Goal: Information Seeking & Learning: Check status

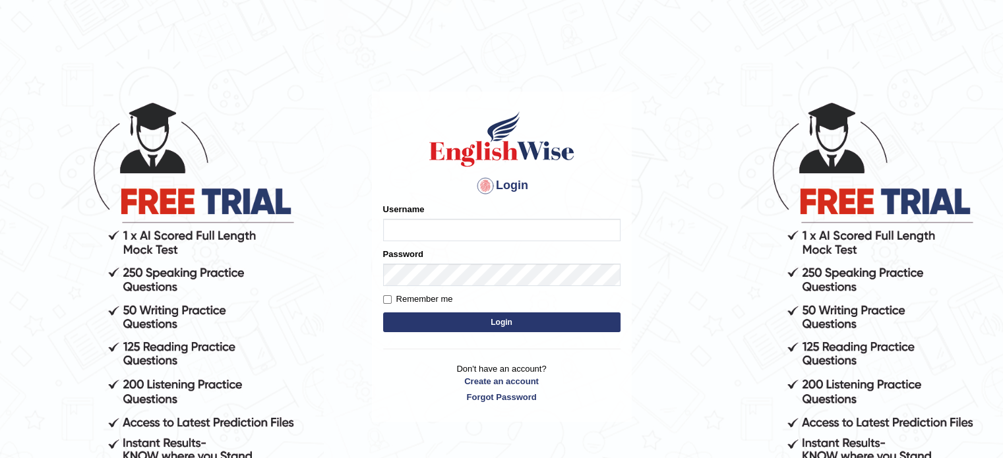
click at [412, 226] on input "Username" at bounding box center [501, 230] width 237 height 22
type input "asmitachapagain4391"
click at [488, 324] on button "Login" at bounding box center [501, 323] width 237 height 20
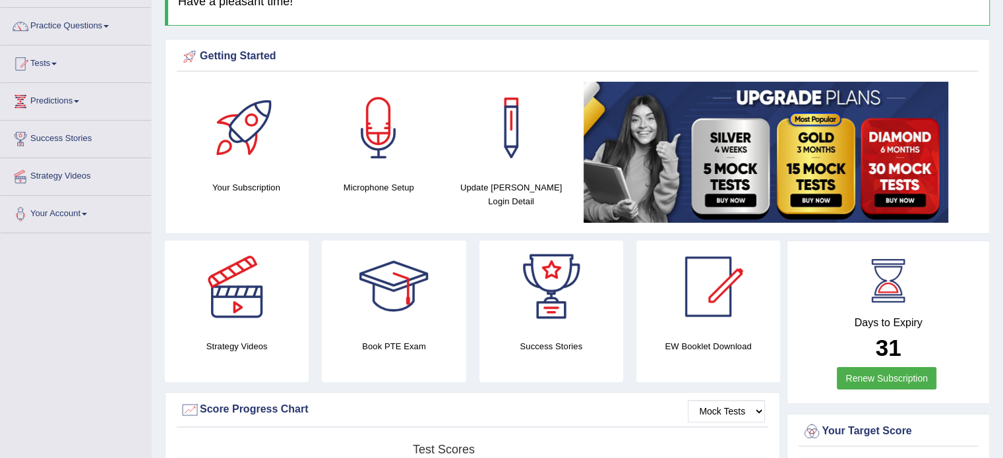
scroll to position [113, 0]
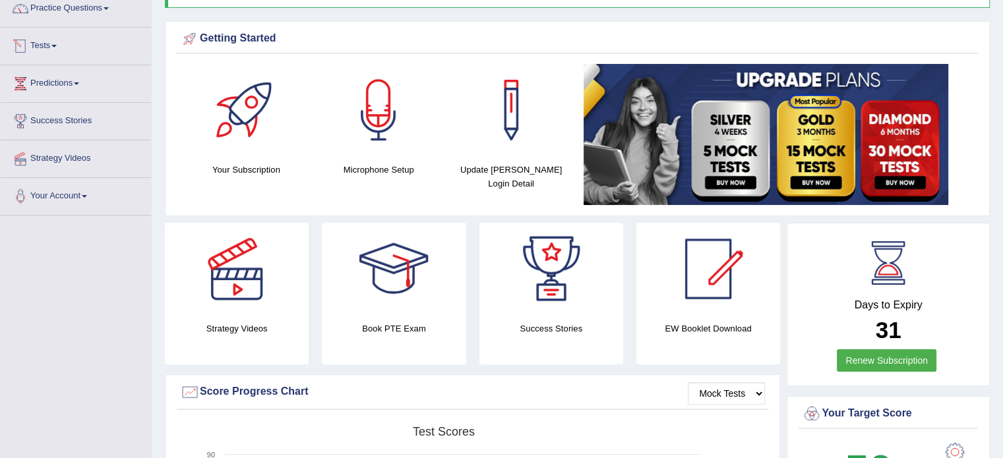
click at [56, 47] on link "Tests" at bounding box center [76, 44] width 150 height 33
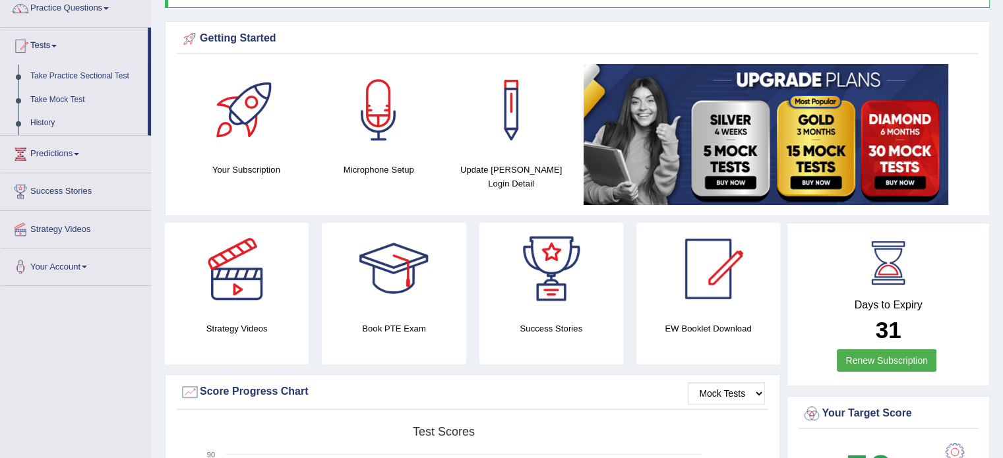
click at [79, 76] on link "Take Practice Sectional Test" at bounding box center [85, 77] width 123 height 24
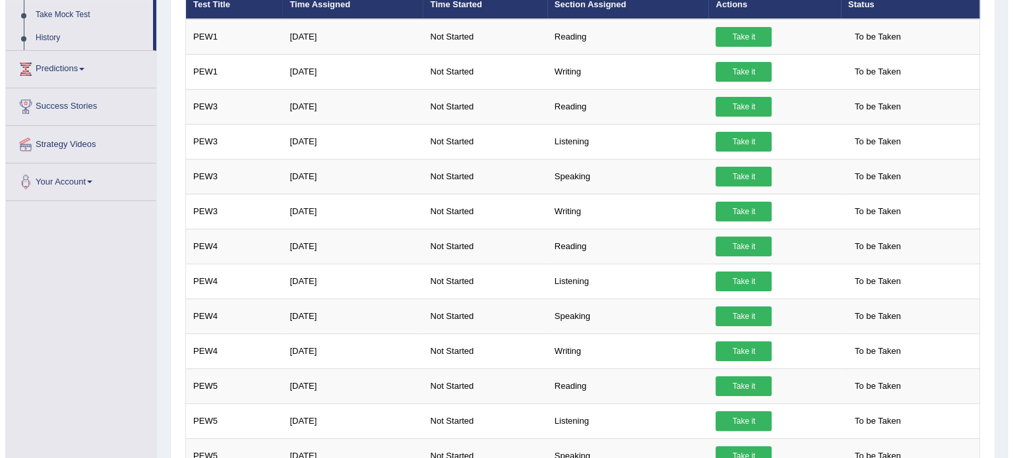
scroll to position [200, 0]
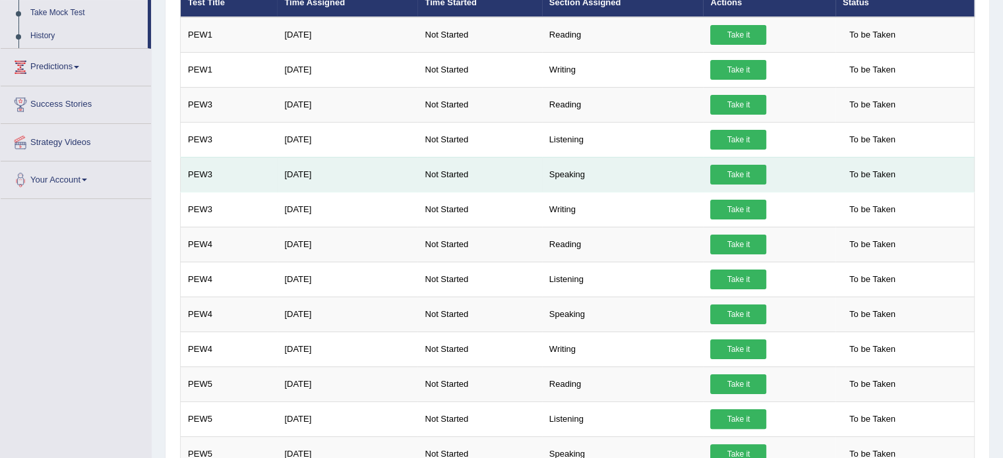
click at [733, 168] on link "Take it" at bounding box center [738, 175] width 56 height 20
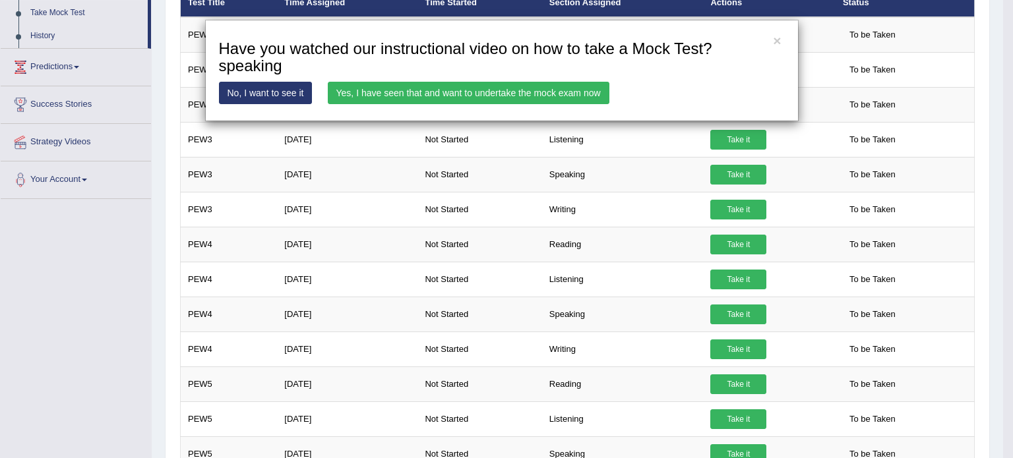
click at [510, 88] on link "Yes, I have seen that and want to undertake the mock exam now" at bounding box center [469, 93] width 282 height 22
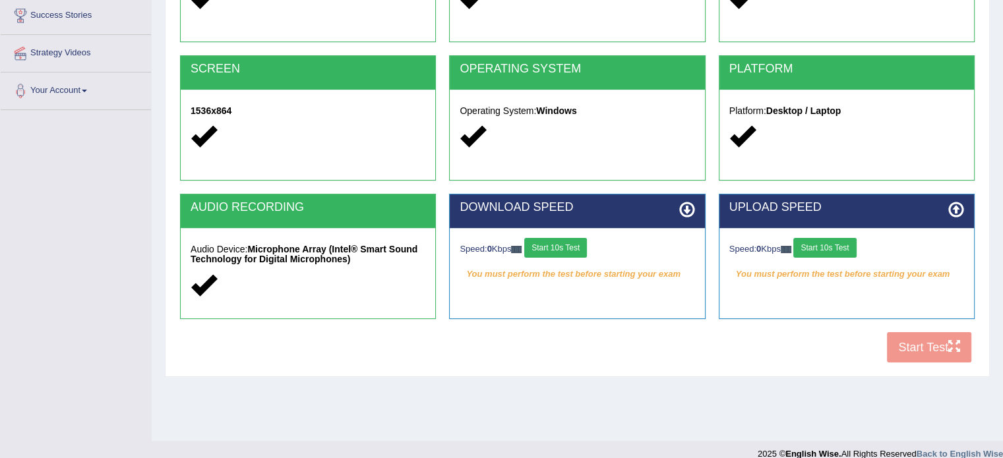
scroll to position [222, 0]
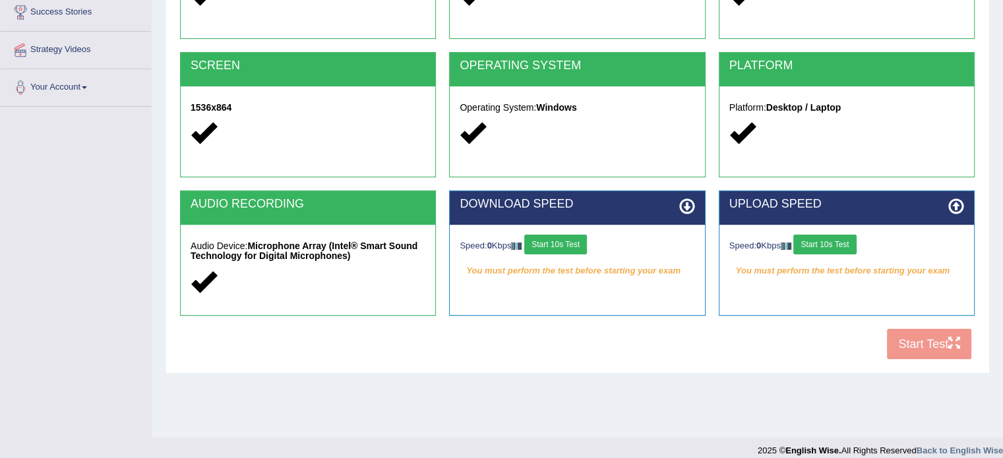
click at [763, 247] on div "Speed: 0 Kbps Start 10s Test" at bounding box center [846, 246] width 235 height 23
click at [811, 248] on button "Start 10s Test" at bounding box center [824, 245] width 63 height 20
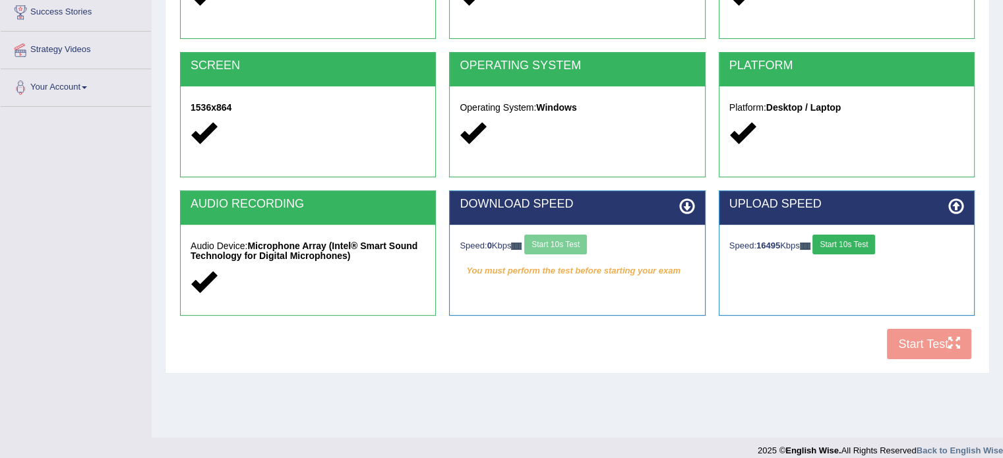
click at [921, 335] on div "COOKIES Cookies Enabled JAVASCRIPT Javascript Enabled BROWSER Browser: Chrome S…" at bounding box center [577, 140] width 801 height 453
click at [907, 349] on div "COOKIES Cookies Enabled JAVASCRIPT Javascript Enabled BROWSER Browser: Chrome S…" at bounding box center [577, 140] width 801 height 453
click at [845, 239] on button "Start 10s Test" at bounding box center [844, 245] width 63 height 20
click at [902, 334] on div "COOKIES Cookies Enabled JAVASCRIPT Javascript Enabled BROWSER Browser: Chrome S…" at bounding box center [577, 140] width 801 height 453
click at [938, 342] on div "COOKIES Cookies Enabled JAVASCRIPT Javascript Enabled BROWSER Browser: Chrome S…" at bounding box center [577, 140] width 801 height 453
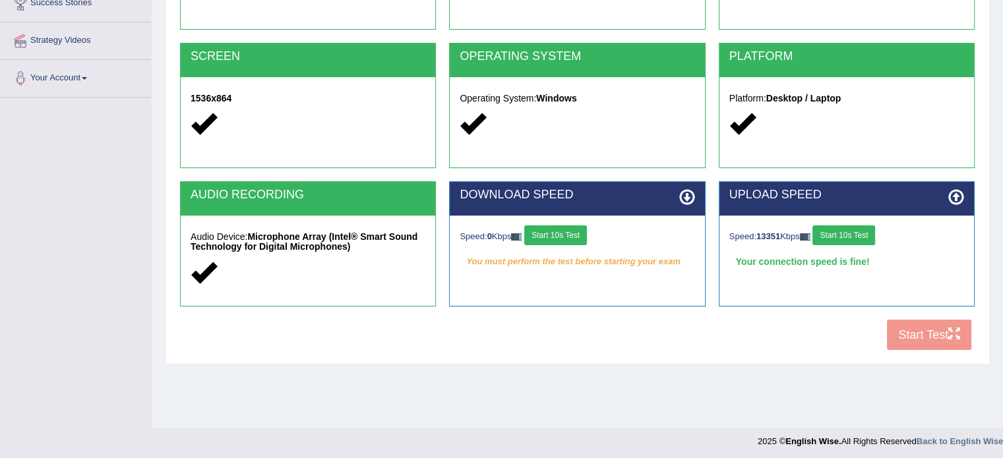
scroll to position [232, 0]
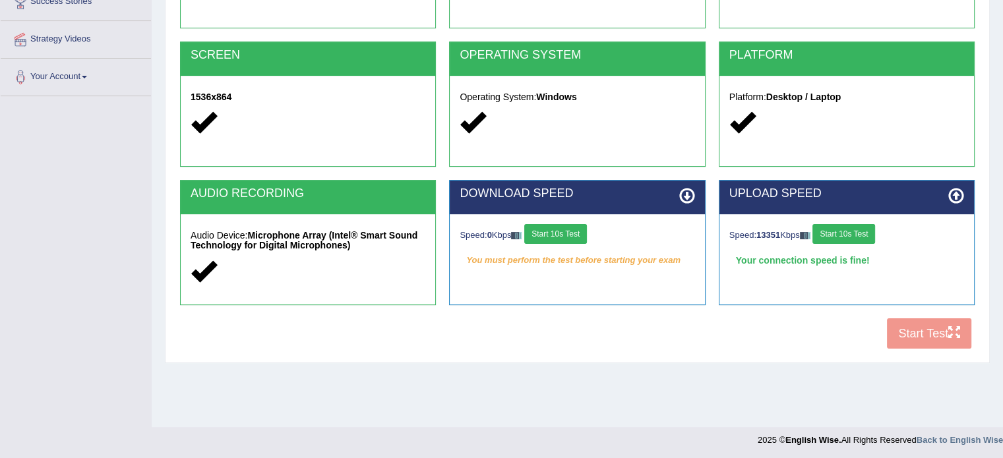
click at [909, 331] on div "COOKIES Cookies Enabled JAVASCRIPT Javascript Enabled BROWSER Browser: Chrome S…" at bounding box center [577, 129] width 801 height 453
click at [902, 326] on div "COOKIES Cookies Enabled JAVASCRIPT Javascript Enabled BROWSER Browser: Chrome S…" at bounding box center [577, 129] width 801 height 453
click at [814, 259] on div "Your connection speed is fine!" at bounding box center [846, 261] width 235 height 20
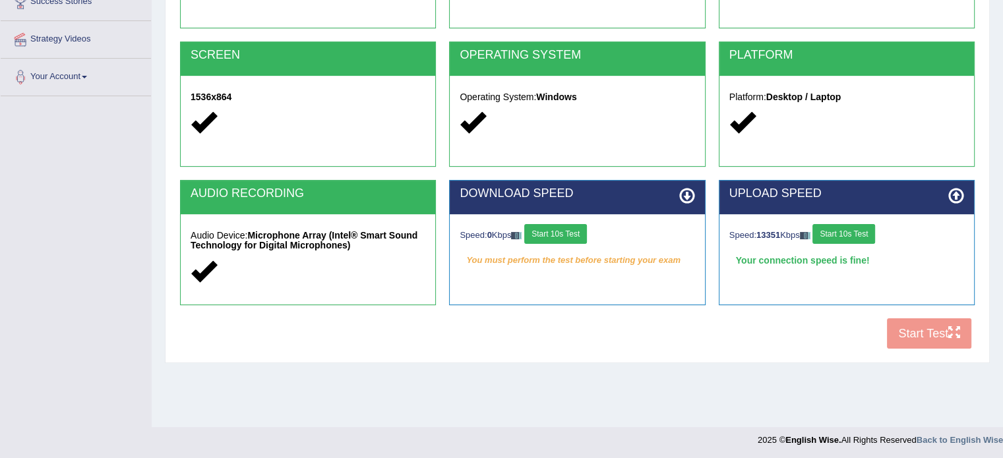
click at [813, 257] on div "Your connection speed is fine!" at bounding box center [846, 261] width 235 height 20
drag, startPoint x: 901, startPoint y: 334, endPoint x: 836, endPoint y: 233, distance: 120.4
click at [836, 233] on div "COOKIES Cookies Enabled JAVASCRIPT Javascript Enabled BROWSER Browser: Chrome S…" at bounding box center [577, 129] width 801 height 453
click at [836, 233] on button "Start 10s Test" at bounding box center [844, 234] width 63 height 20
click at [923, 340] on div "COOKIES Cookies Enabled JAVASCRIPT Javascript Enabled BROWSER Browser: Chrome S…" at bounding box center [577, 129] width 801 height 453
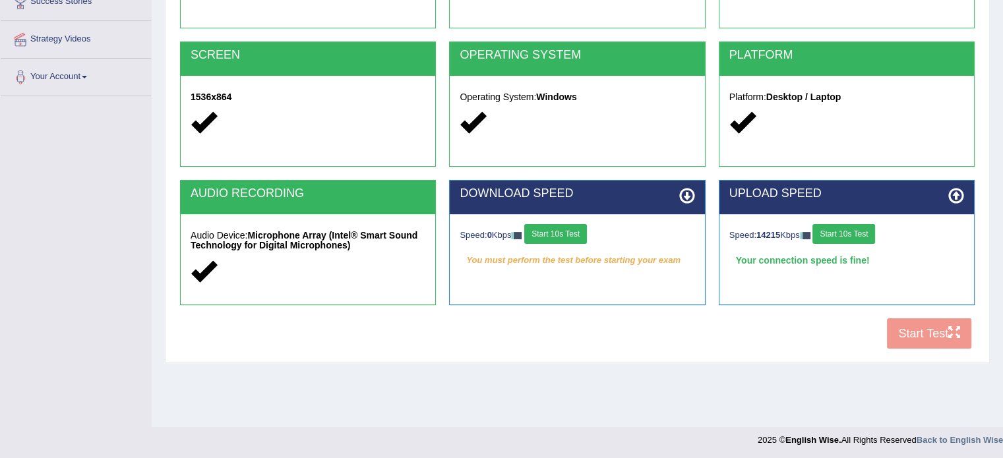
click at [939, 332] on div "COOKIES Cookies Enabled JAVASCRIPT Javascript Enabled BROWSER Browser: Chrome S…" at bounding box center [577, 129] width 801 height 453
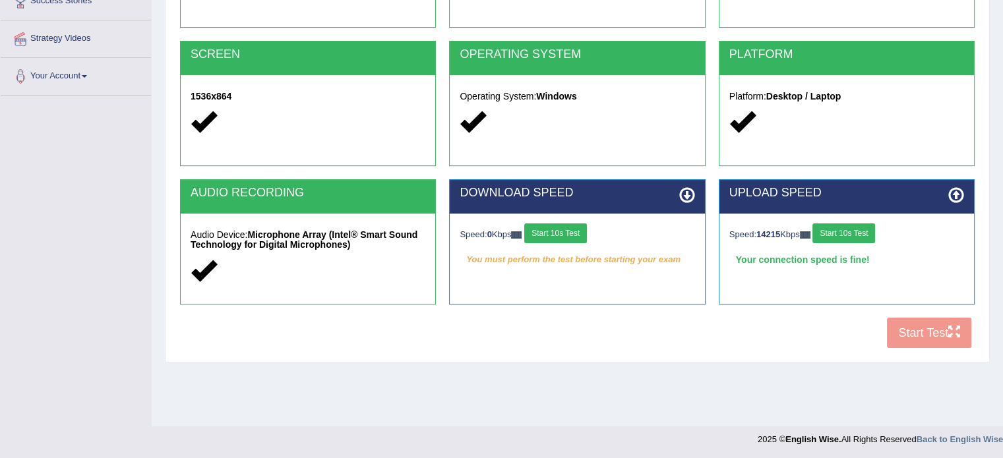
scroll to position [234, 0]
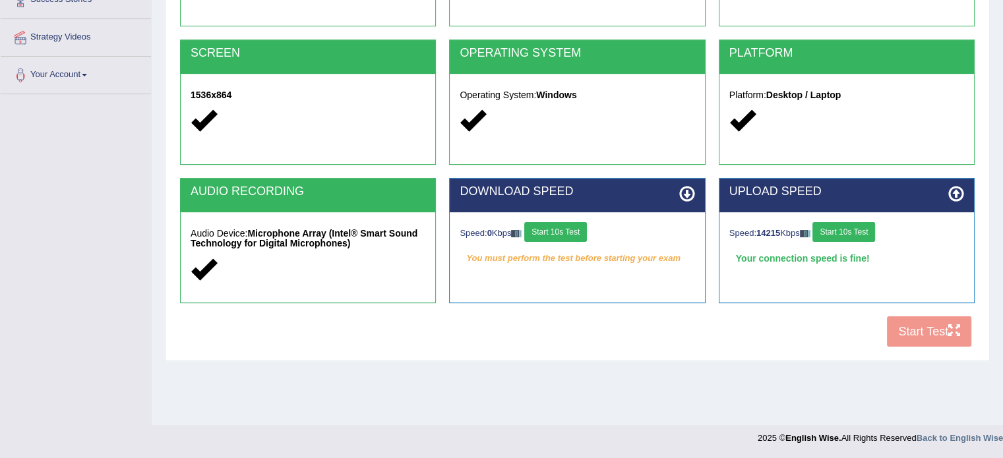
click at [889, 332] on div "COOKIES Cookies Enabled JAVASCRIPT Javascript Enabled BROWSER Browser: Chrome S…" at bounding box center [577, 127] width 801 height 453
click at [925, 332] on div "COOKIES Cookies Enabled JAVASCRIPT Javascript Enabled BROWSER Browser: Chrome S…" at bounding box center [577, 127] width 801 height 453
drag, startPoint x: 925, startPoint y: 332, endPoint x: 915, endPoint y: 340, distance: 12.3
click at [915, 340] on div "COOKIES Cookies Enabled JAVASCRIPT Javascript Enabled BROWSER Browser: Chrome S…" at bounding box center [577, 127] width 801 height 453
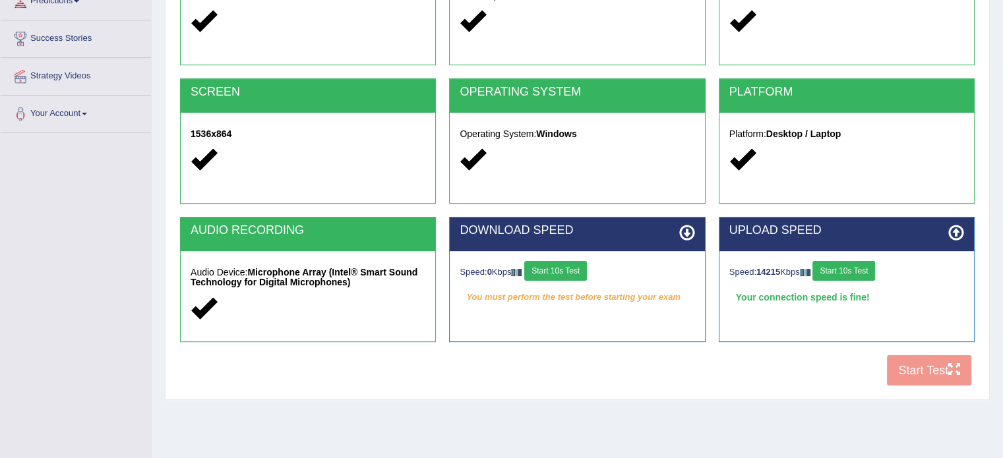
scroll to position [193, 0]
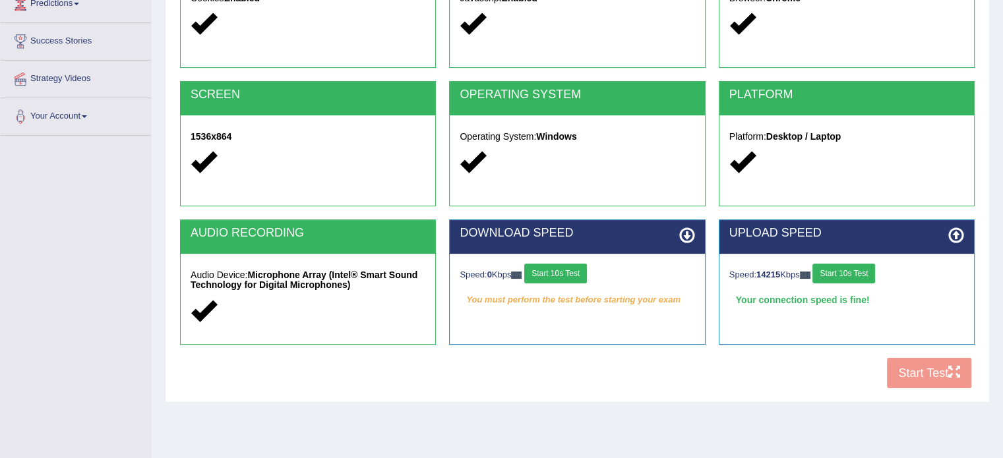
click at [894, 369] on div "COOKIES Cookies Enabled JAVASCRIPT Javascript Enabled BROWSER Browser: Chrome S…" at bounding box center [577, 169] width 801 height 453
click at [913, 368] on div "COOKIES Cookies Enabled JAVASCRIPT Javascript Enabled BROWSER Browser: Chrome S…" at bounding box center [577, 169] width 801 height 453
click at [954, 228] on icon at bounding box center [956, 236] width 16 height 16
click at [787, 230] on h2 "UPLOAD SPEED" at bounding box center [846, 233] width 235 height 13
click at [905, 369] on div "COOKIES Cookies Enabled JAVASCRIPT Javascript Enabled BROWSER Browser: Chrome S…" at bounding box center [577, 169] width 801 height 453
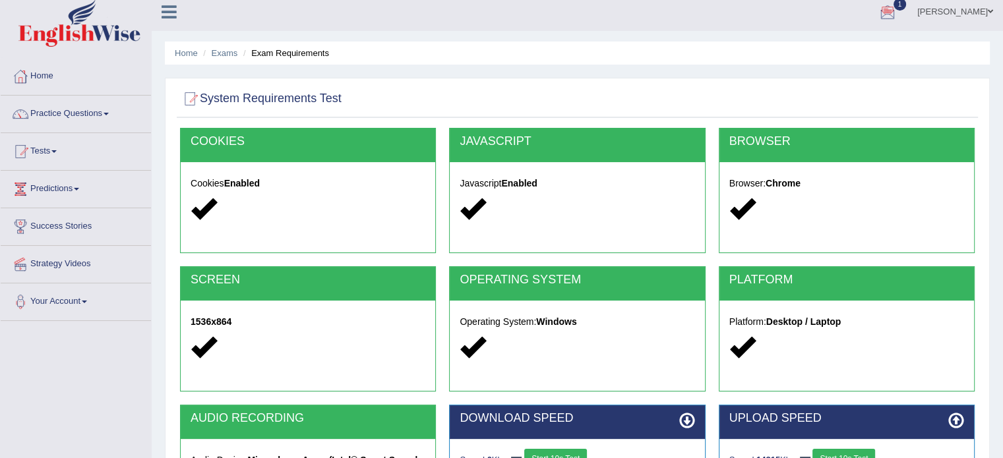
scroll to position [0, 0]
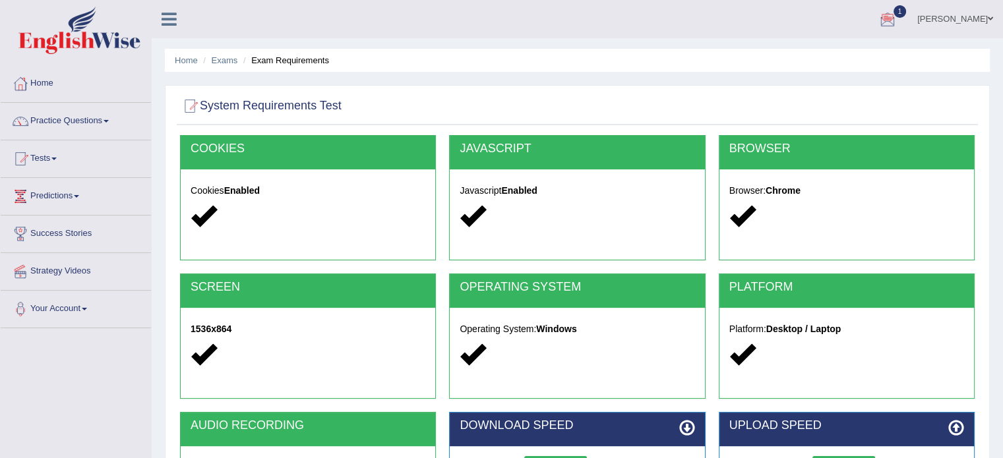
click at [291, 60] on li "Exam Requirements" at bounding box center [284, 60] width 89 height 13
click at [222, 57] on link "Exams" at bounding box center [225, 60] width 26 height 10
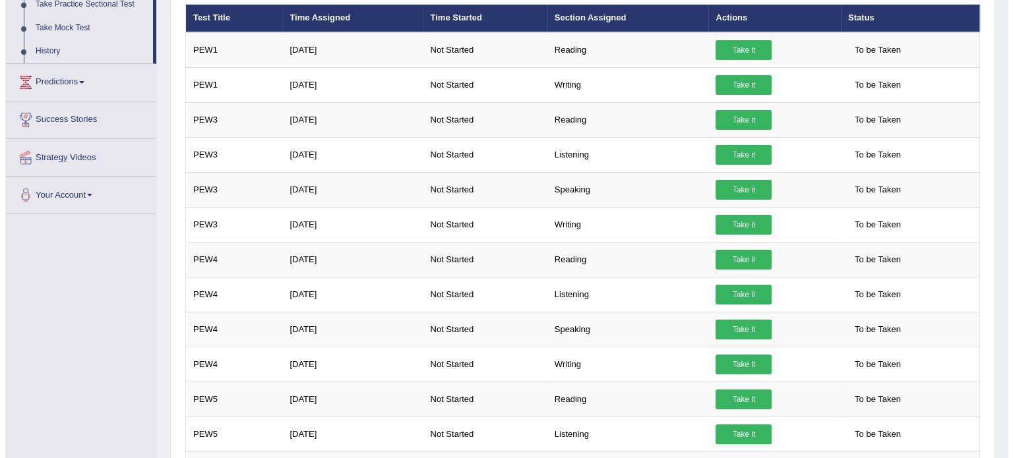
scroll to position [183, 0]
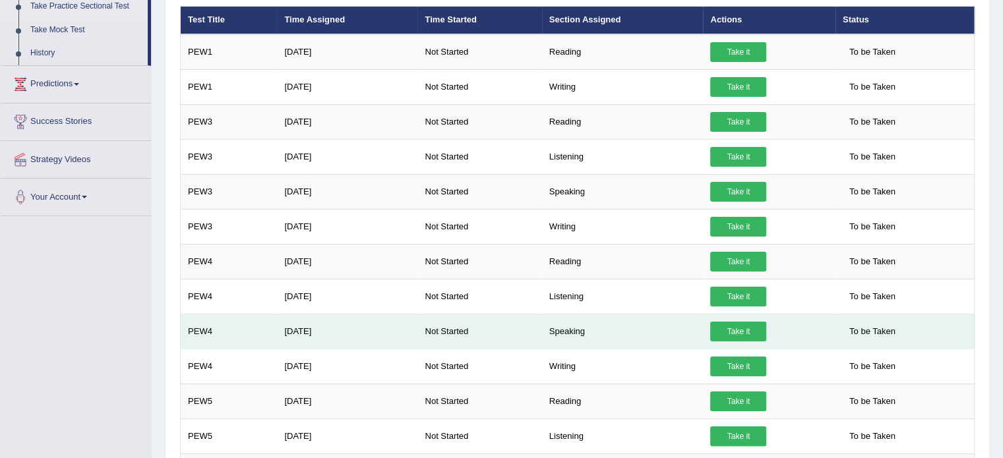
click at [731, 326] on link "Take it" at bounding box center [738, 332] width 56 height 20
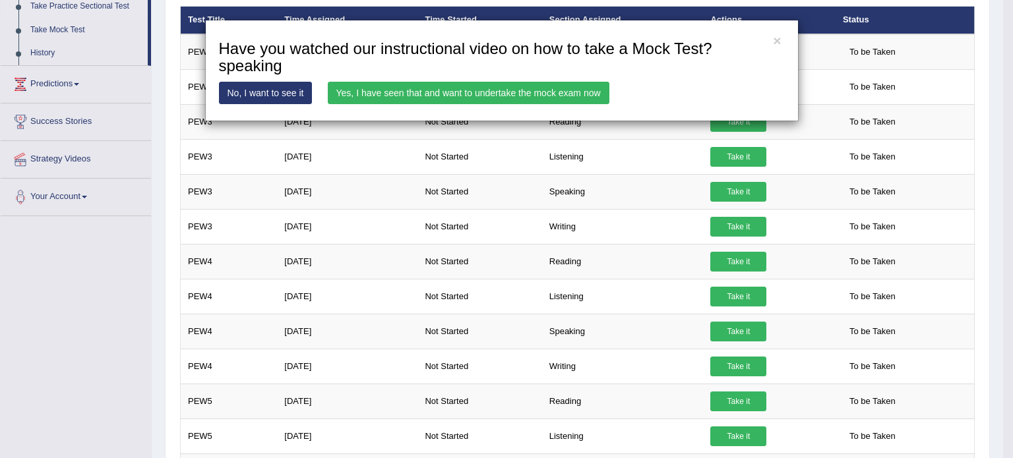
click at [503, 93] on link "Yes, I have seen that and want to undertake the mock exam now" at bounding box center [469, 93] width 282 height 22
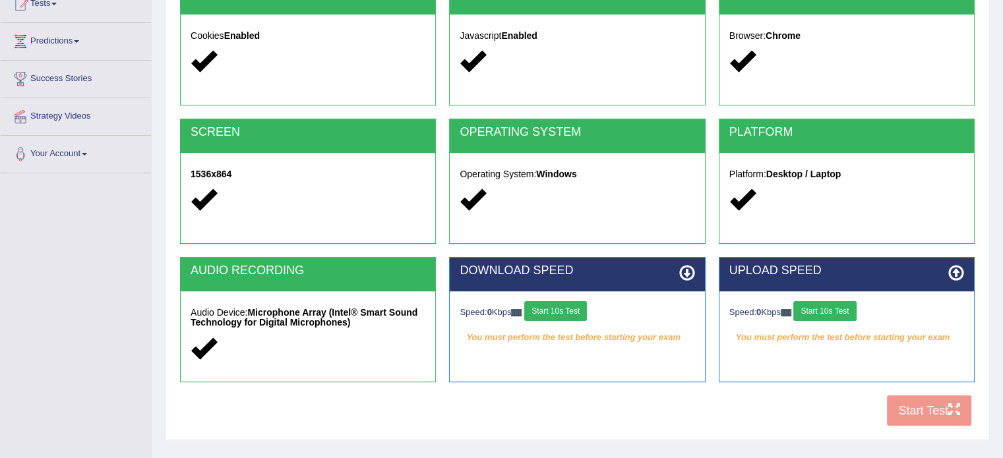
scroll to position [234, 0]
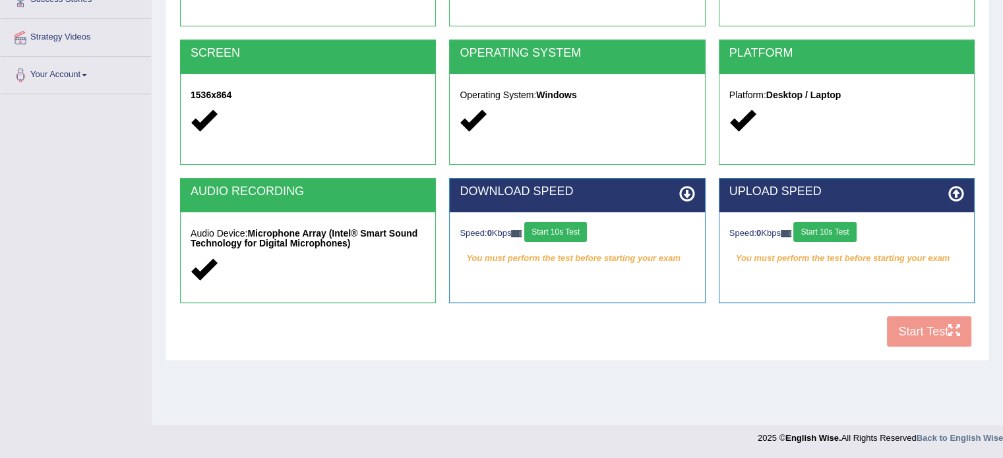
click at [816, 229] on button "Start 10s Test" at bounding box center [824, 232] width 63 height 20
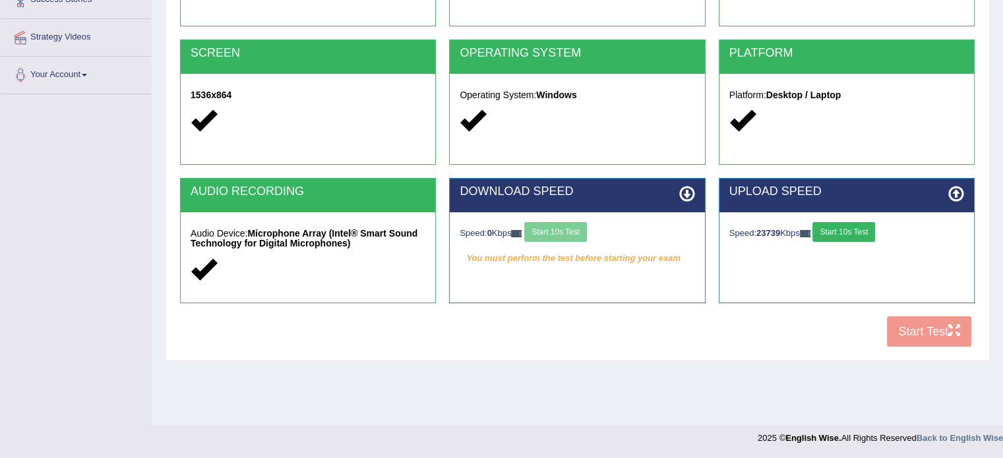
click at [837, 224] on button "Start 10s Test" at bounding box center [844, 232] width 63 height 20
click at [842, 226] on button "Start 10s Test" at bounding box center [844, 232] width 63 height 20
click at [810, 253] on div "Your connection speed is fine!" at bounding box center [846, 259] width 235 height 20
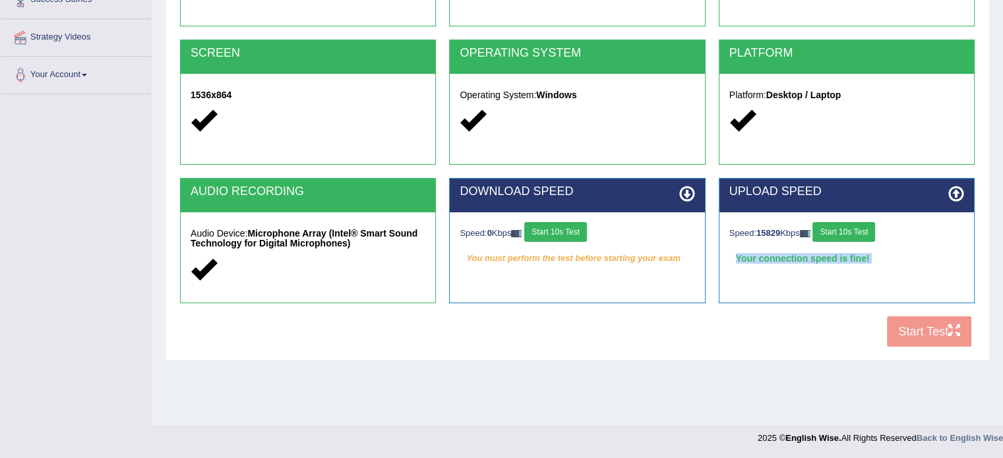
click at [810, 253] on div "Your connection speed is fine!" at bounding box center [846, 259] width 235 height 20
drag, startPoint x: 810, startPoint y: 253, endPoint x: 820, endPoint y: 258, distance: 11.8
click at [820, 258] on div "Your connection speed is fine!" at bounding box center [846, 259] width 235 height 20
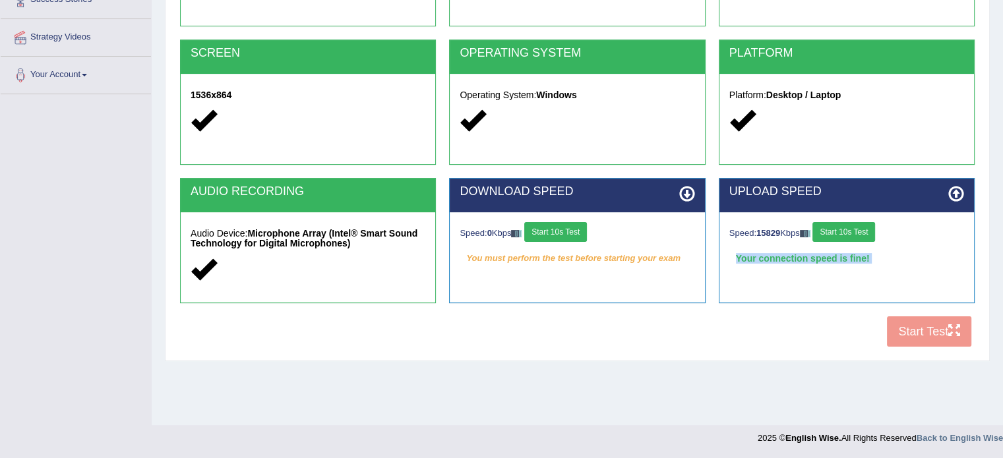
click at [820, 258] on div "Your connection speed is fine!" at bounding box center [846, 259] width 235 height 20
click at [833, 231] on button "Start 10s Test" at bounding box center [844, 232] width 63 height 20
click at [847, 228] on button "Start 10s Test" at bounding box center [844, 232] width 63 height 20
click at [918, 334] on div "COOKIES Cookies Enabled JAVASCRIPT Javascript Enabled BROWSER Browser: Chrome S…" at bounding box center [577, 127] width 801 height 453
click at [950, 328] on div "COOKIES Cookies Enabled JAVASCRIPT Javascript Enabled BROWSER Browser: Chrome S…" at bounding box center [577, 127] width 801 height 453
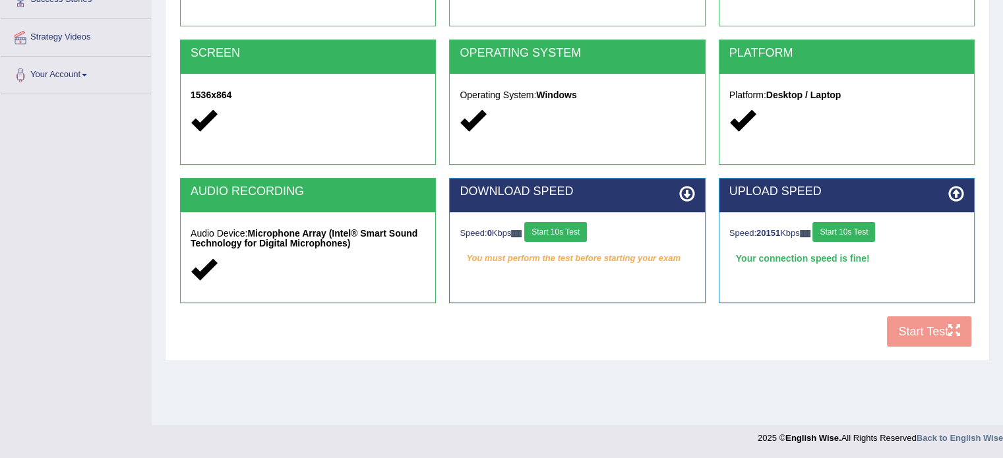
click at [955, 332] on div "COOKIES Cookies Enabled JAVASCRIPT Javascript Enabled BROWSER Browser: Chrome S…" at bounding box center [577, 127] width 801 height 453
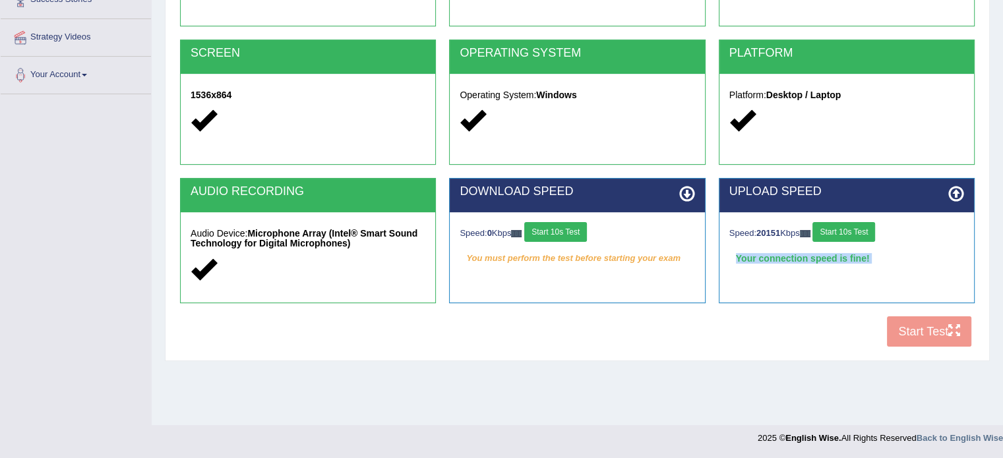
click at [541, 224] on button "Start 10s Test" at bounding box center [555, 232] width 63 height 20
click at [580, 231] on button "Start 10s Test" at bounding box center [570, 232] width 63 height 20
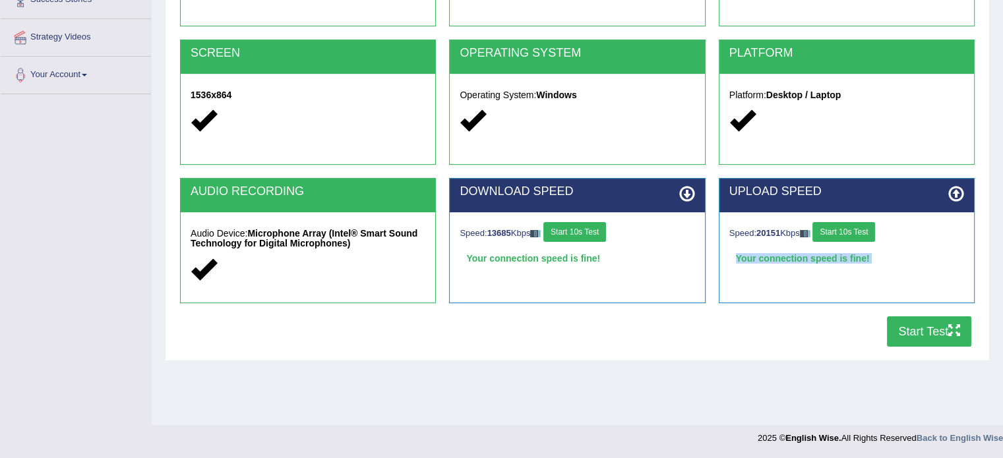
click at [921, 330] on button "Start Test" at bounding box center [929, 332] width 84 height 30
click at [807, 256] on div "Your connection speed is fine!" at bounding box center [846, 259] width 235 height 20
click at [942, 341] on button "Start Test" at bounding box center [929, 332] width 84 height 30
click at [802, 237] on div "Speed: 20151 Kbps Start 10s Test" at bounding box center [846, 233] width 235 height 23
click at [837, 226] on button "Start 10s Test" at bounding box center [844, 232] width 63 height 20
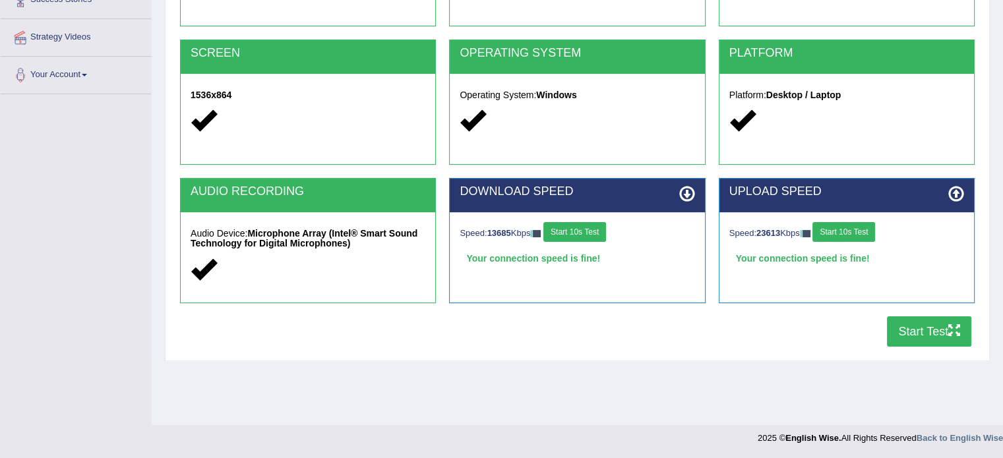
drag, startPoint x: 837, startPoint y: 239, endPoint x: 761, endPoint y: 219, distance: 78.4
click at [761, 219] on div "Speed: 23613 Kbps Start 10s Test Your connection speed is fine!" at bounding box center [847, 245] width 255 height 66
click at [761, 231] on strong "23613" at bounding box center [768, 233] width 24 height 10
click at [830, 231] on button "Start 10s Test" at bounding box center [844, 232] width 63 height 20
click at [756, 237] on div "Speed: 27100 Kbps Start 10s Test" at bounding box center [846, 233] width 235 height 23
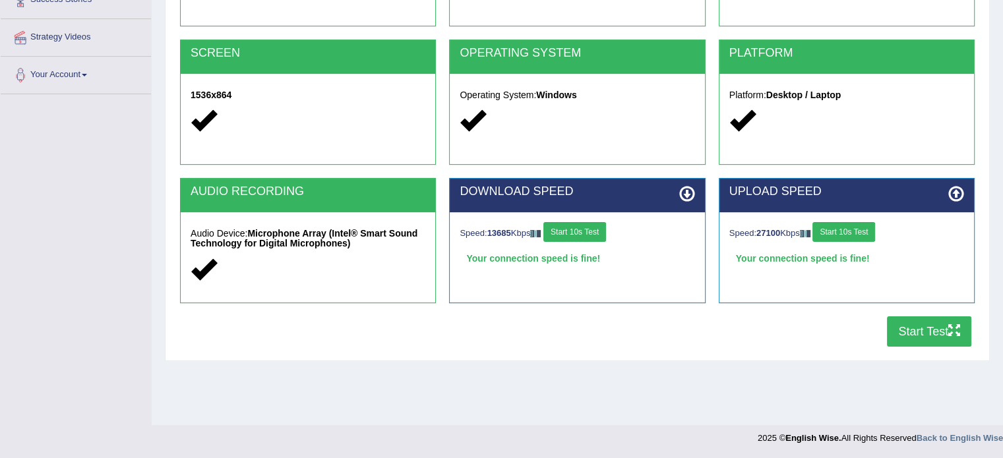
click at [559, 229] on button "Start 10s Test" at bounding box center [574, 232] width 63 height 20
click at [842, 231] on div "Speed: 27100 Kbps Start 10s Test" at bounding box center [846, 233] width 235 height 23
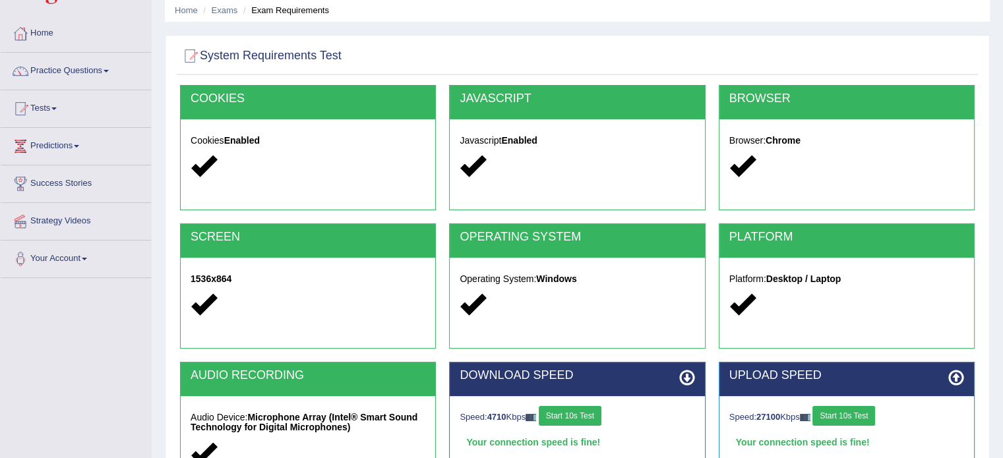
scroll to position [0, 0]
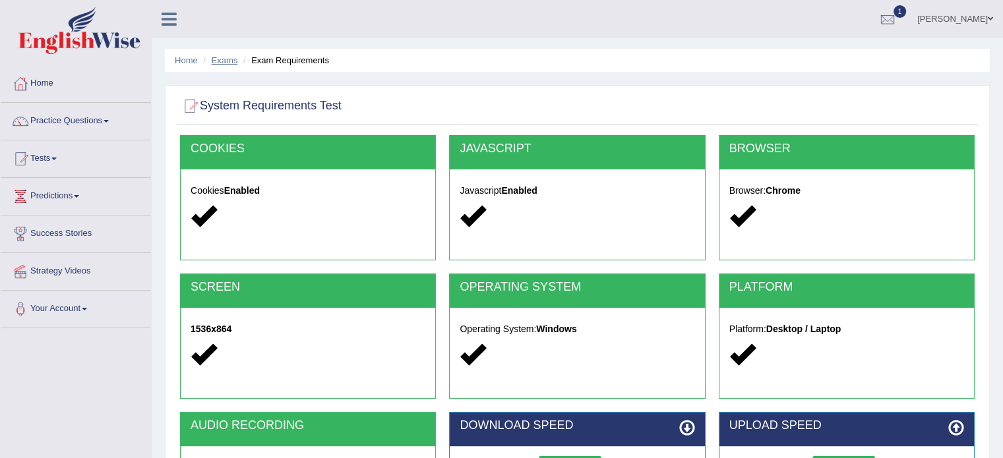
click at [233, 58] on link "Exams" at bounding box center [225, 60] width 26 height 10
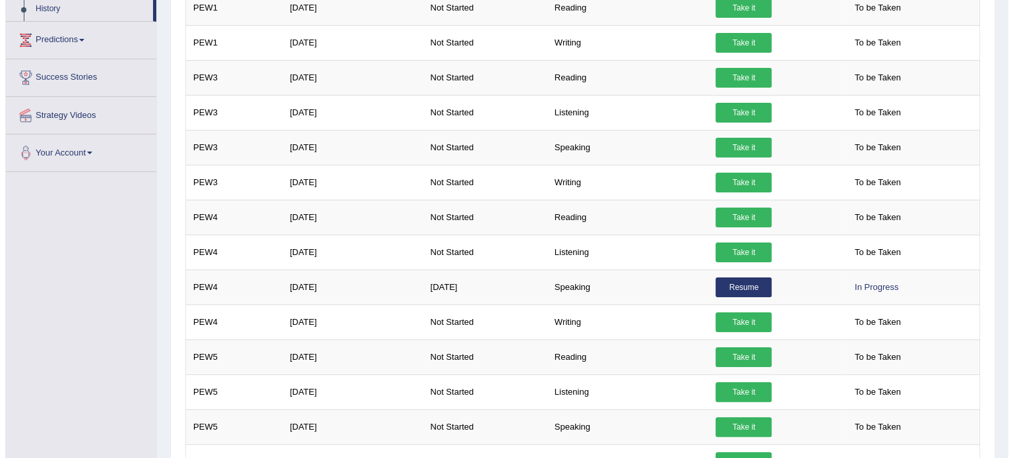
scroll to position [230, 0]
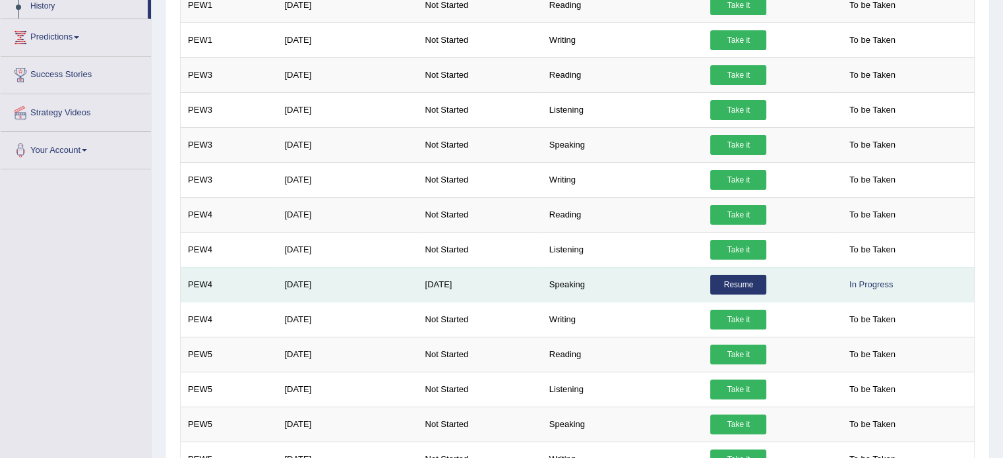
click at [852, 280] on div "In Progress" at bounding box center [871, 285] width 57 height 20
click at [744, 281] on link "Resume" at bounding box center [738, 285] width 56 height 20
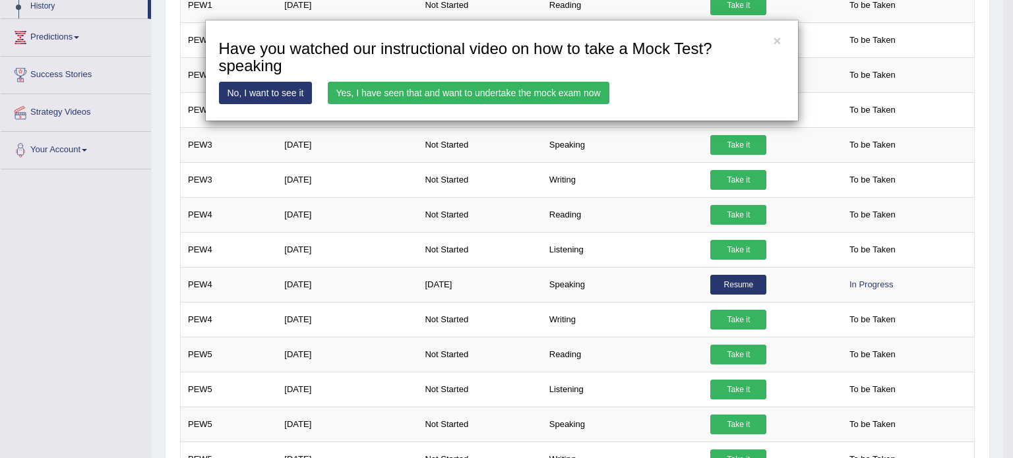
click at [487, 88] on link "Yes, I have seen that and want to undertake the mock exam now" at bounding box center [469, 93] width 282 height 22
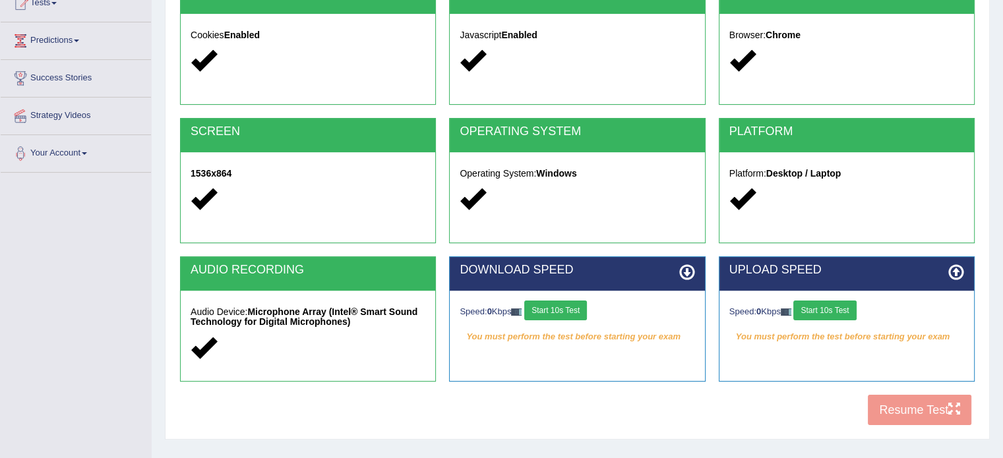
scroll to position [158, 0]
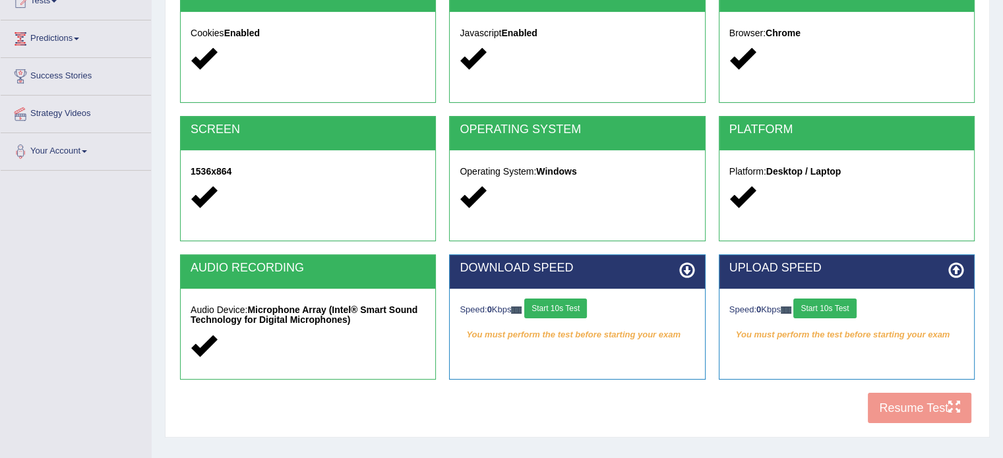
click at [819, 307] on button "Start 10s Test" at bounding box center [824, 309] width 63 height 20
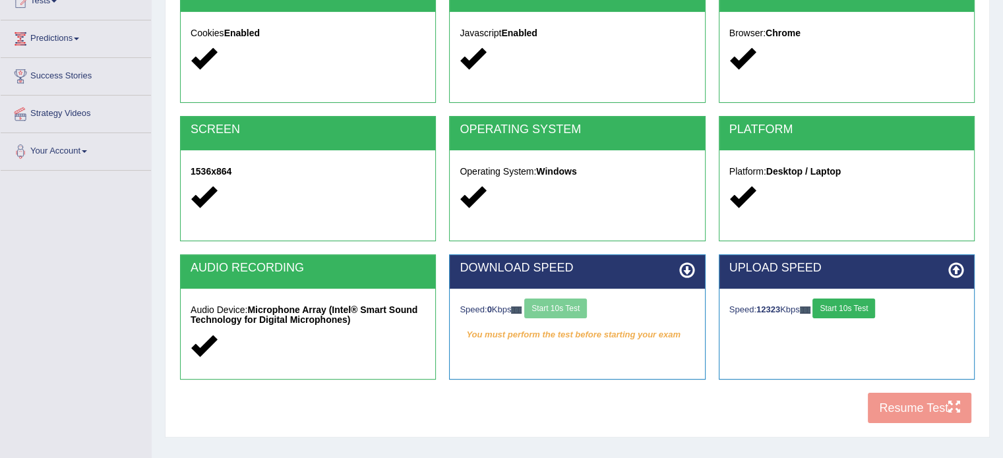
click at [560, 305] on div "Speed: 0 Kbps Start 10s Test" at bounding box center [577, 310] width 235 height 23
click at [541, 305] on button "Start 10s Test" at bounding box center [555, 309] width 63 height 20
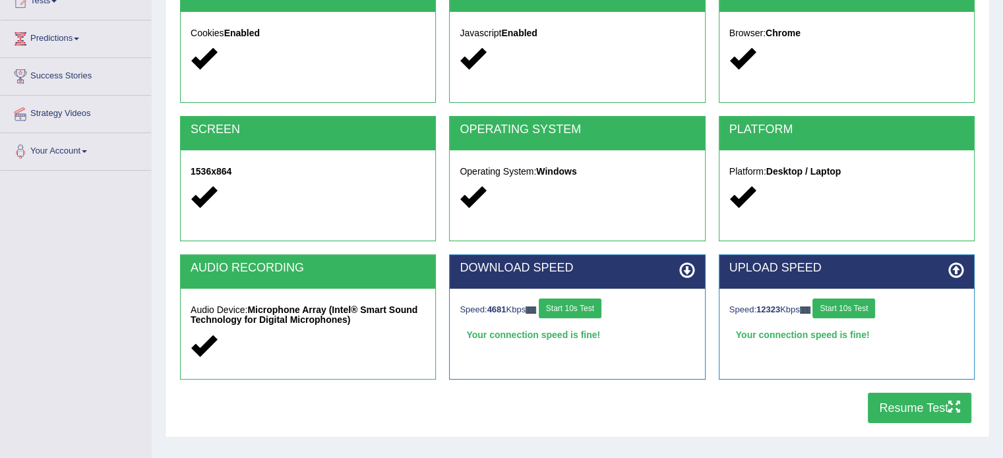
click at [898, 406] on button "Resume Test" at bounding box center [920, 408] width 104 height 30
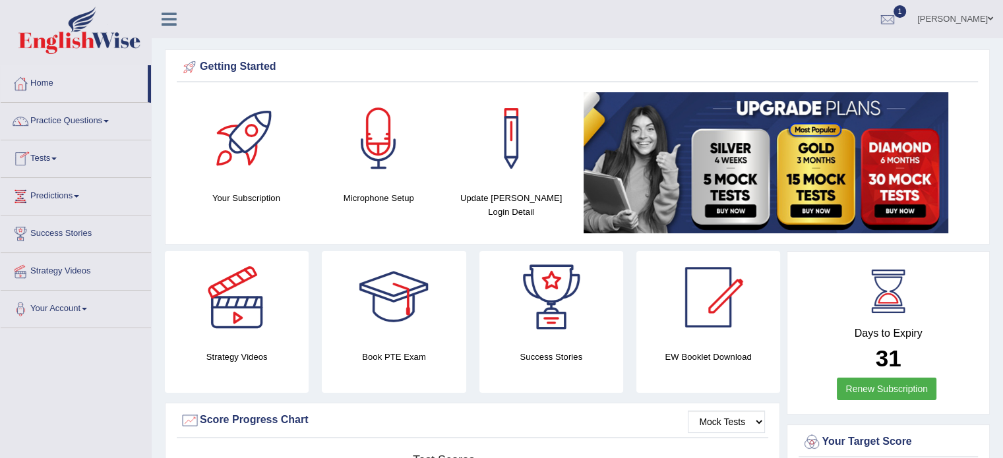
drag, startPoint x: 0, startPoint y: 0, endPoint x: 58, endPoint y: 158, distance: 168.0
click at [57, 158] on span at bounding box center [53, 159] width 5 height 3
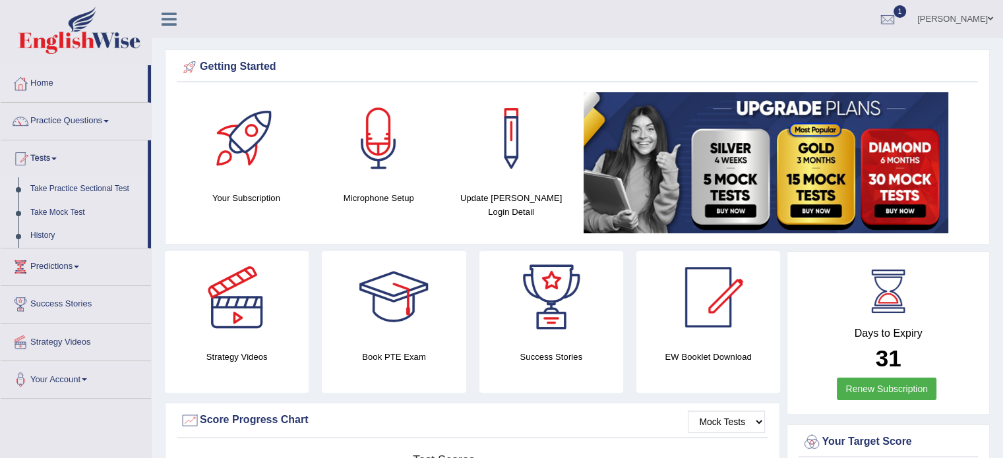
click at [84, 187] on link "Take Practice Sectional Test" at bounding box center [85, 189] width 123 height 24
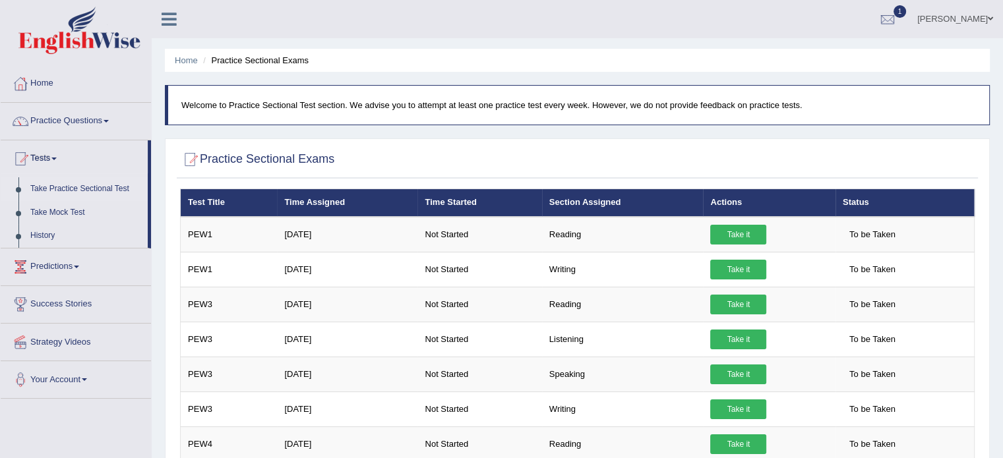
click at [594, 201] on th "Section Assigned" at bounding box center [623, 203] width 162 height 28
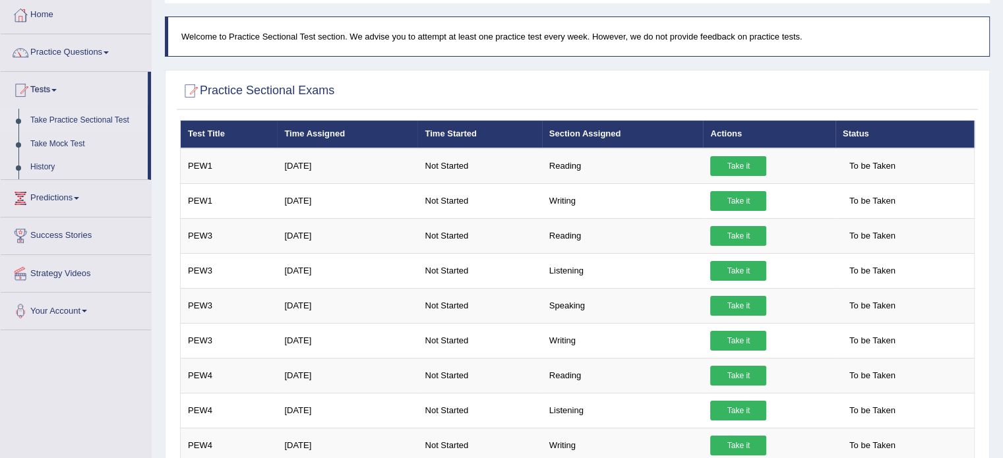
scroll to position [75, 0]
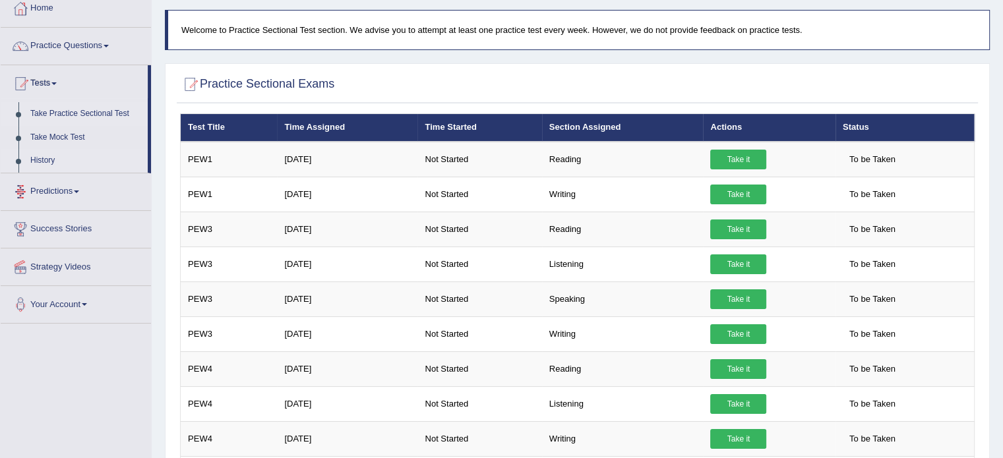
click at [31, 160] on link "History" at bounding box center [85, 161] width 123 height 24
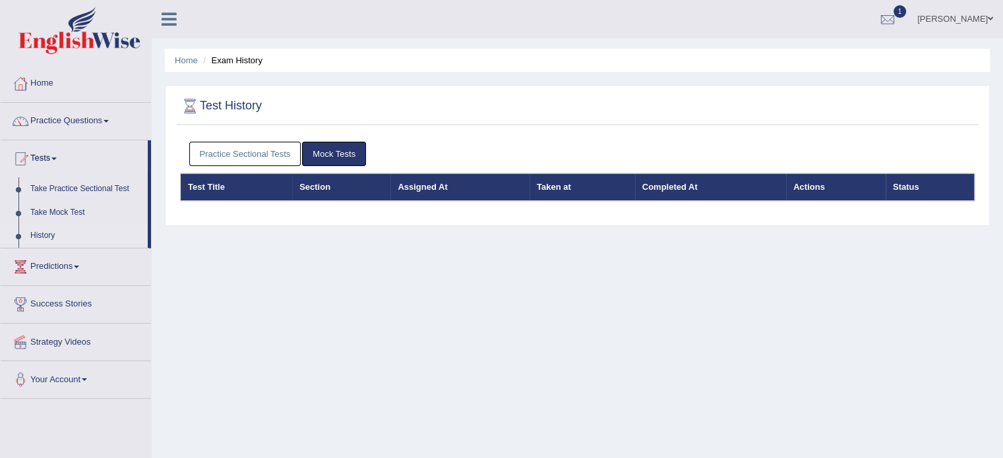
click at [277, 152] on link "Practice Sectional Tests" at bounding box center [245, 154] width 112 height 24
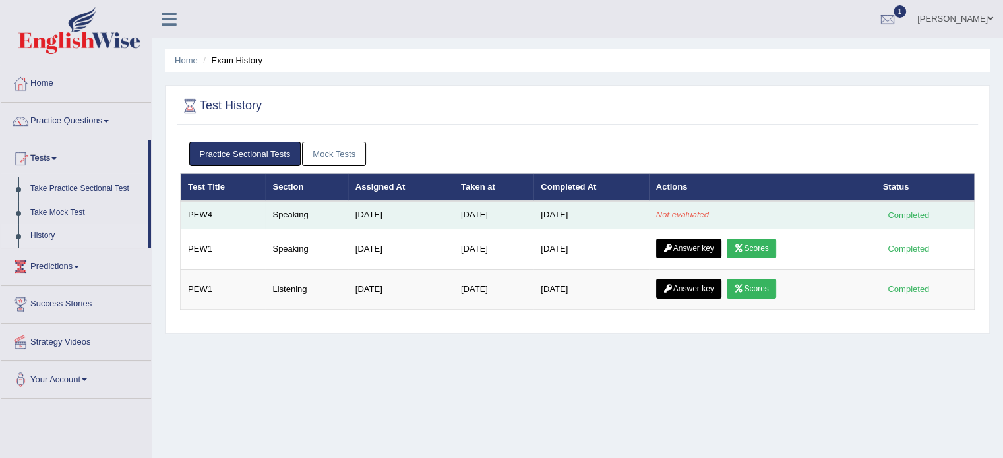
click at [701, 216] on em "Not evaluated" at bounding box center [682, 215] width 53 height 10
click at [360, 216] on td "[DATE]" at bounding box center [401, 215] width 106 height 28
click at [199, 212] on td "PEW4" at bounding box center [223, 215] width 85 height 28
click at [299, 216] on td "Speaking" at bounding box center [306, 215] width 82 height 28
click at [689, 212] on em "Not evaluated" at bounding box center [682, 215] width 53 height 10
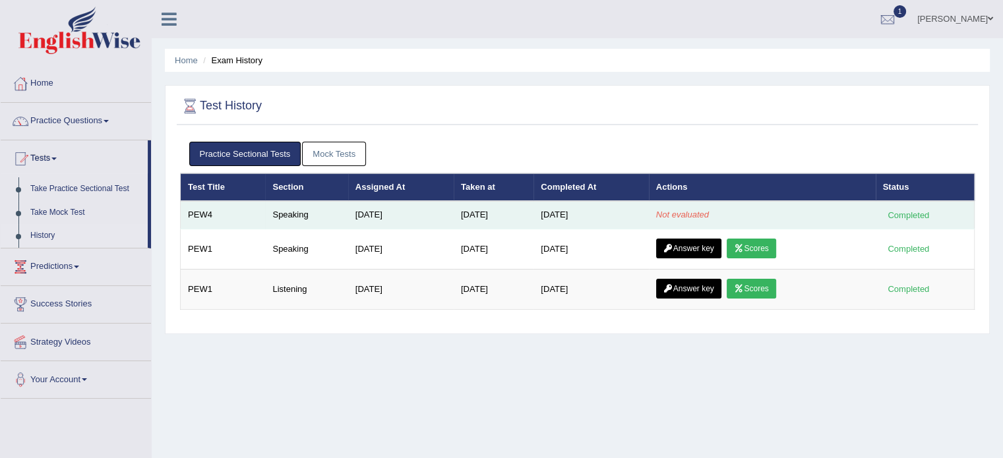
click at [582, 218] on td "[DATE]" at bounding box center [591, 215] width 115 height 28
click at [906, 211] on div "Completed" at bounding box center [908, 215] width 51 height 14
click at [896, 216] on div "Completed" at bounding box center [908, 215] width 51 height 14
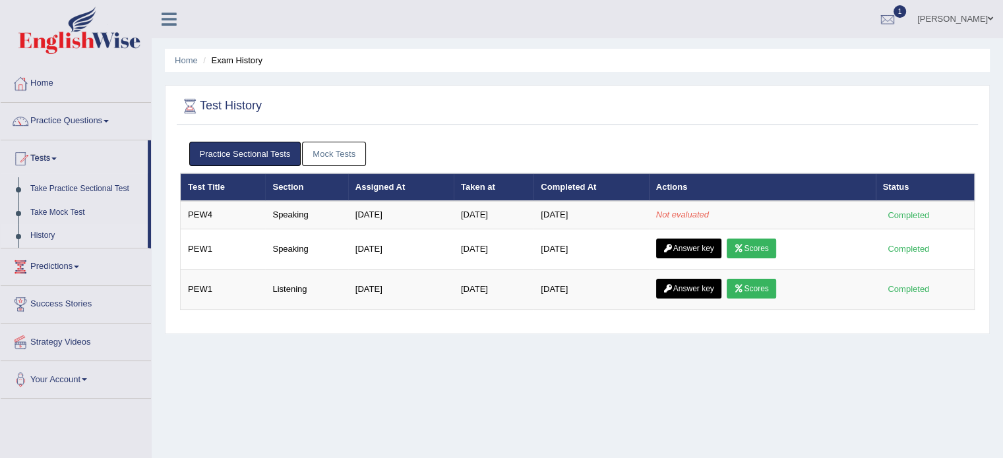
click at [271, 152] on link "Practice Sectional Tests" at bounding box center [245, 154] width 112 height 24
click at [79, 261] on link "Predictions" at bounding box center [76, 265] width 150 height 33
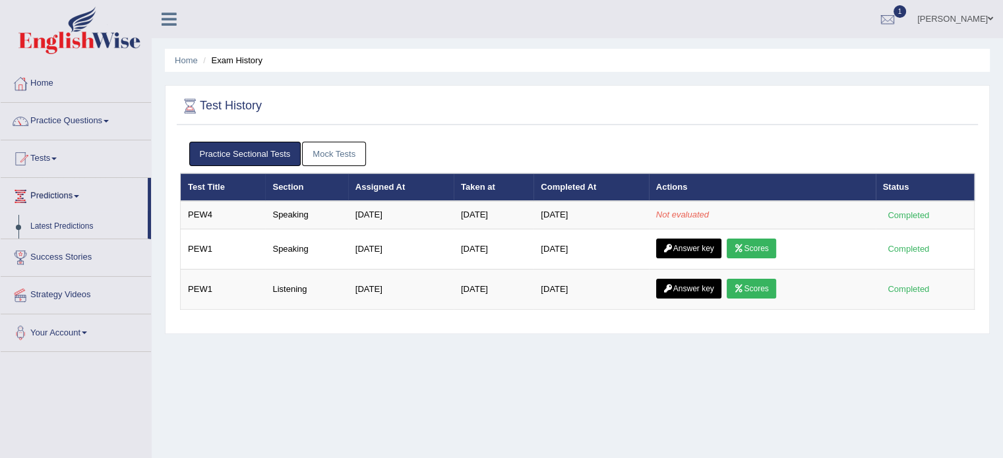
click at [251, 150] on link "Practice Sectional Tests" at bounding box center [245, 154] width 112 height 24
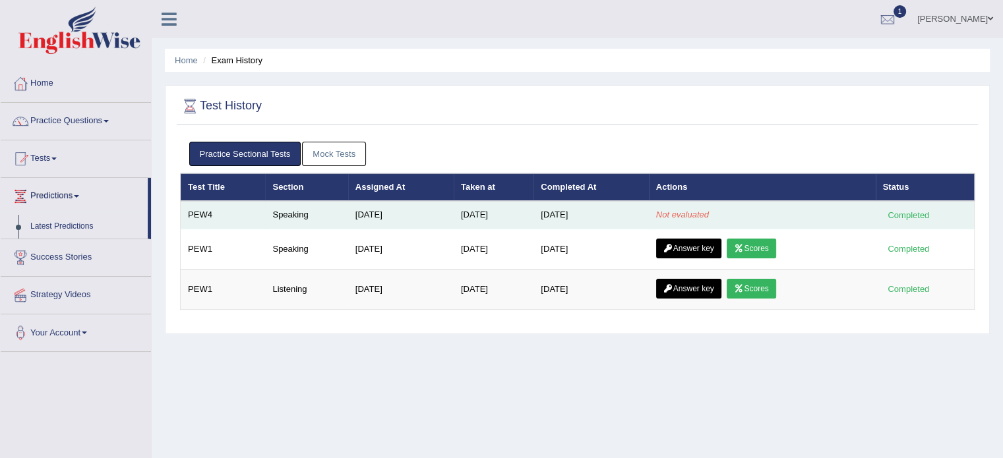
click at [694, 210] on em "Not evaluated" at bounding box center [682, 215] width 53 height 10
click at [290, 217] on td "Speaking" at bounding box center [306, 215] width 82 height 28
click at [277, 216] on td "Speaking" at bounding box center [306, 215] width 82 height 28
click at [359, 214] on td "Aug 18, 2025" at bounding box center [401, 215] width 106 height 28
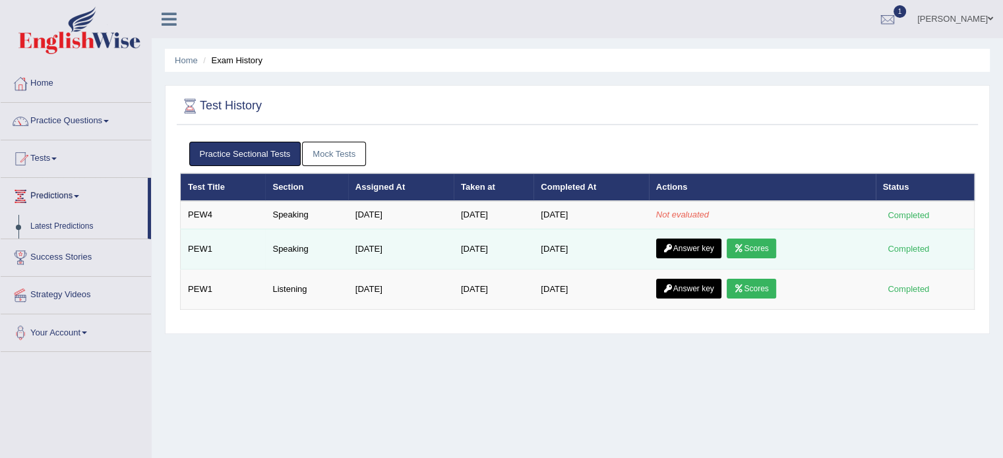
click at [700, 245] on link "Answer key" at bounding box center [688, 249] width 65 height 20
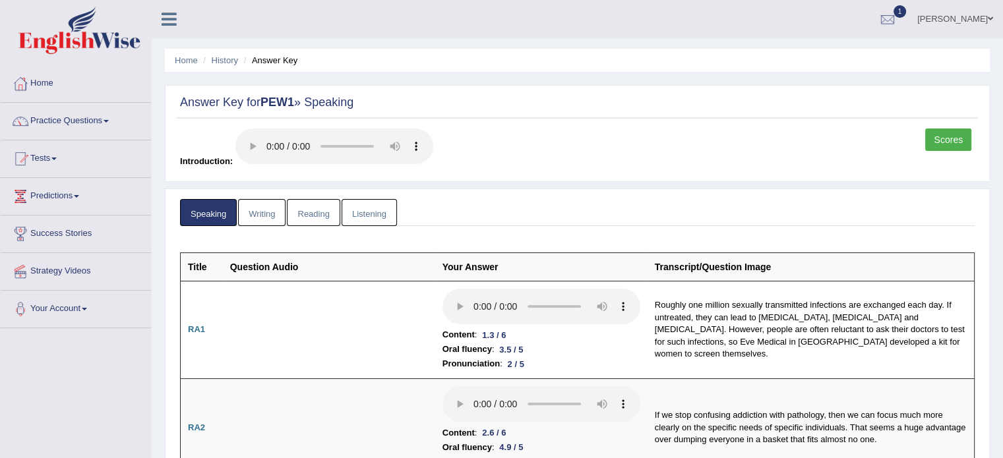
drag, startPoint x: 1011, startPoint y: 34, endPoint x: 1012, endPoint y: -79, distance: 112.8
click at [1002, 0] on html "Toggle navigation Home Practice Questions Speaking Practice Read Aloud Repeat S…" at bounding box center [501, 229] width 1003 height 458
click at [50, 155] on link "Tests" at bounding box center [76, 156] width 150 height 33
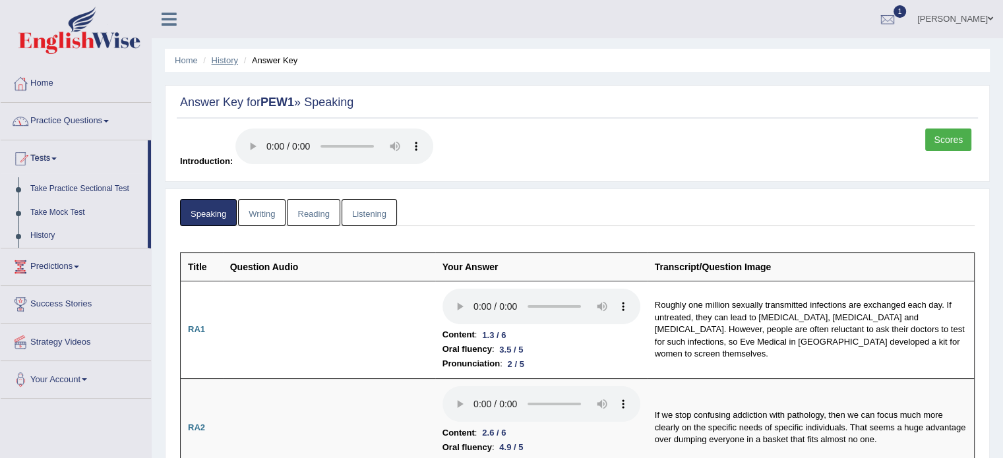
click at [226, 61] on link "History" at bounding box center [225, 60] width 26 height 10
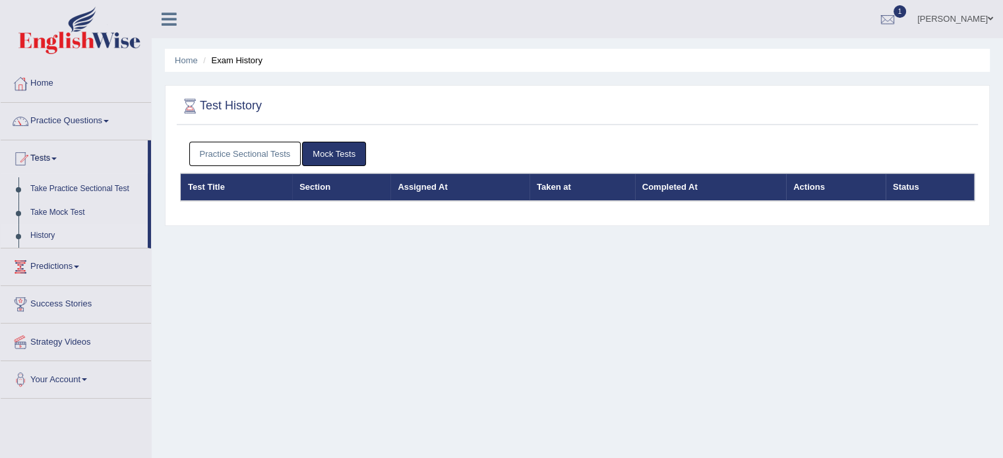
click at [267, 148] on link "Practice Sectional Tests" at bounding box center [245, 154] width 112 height 24
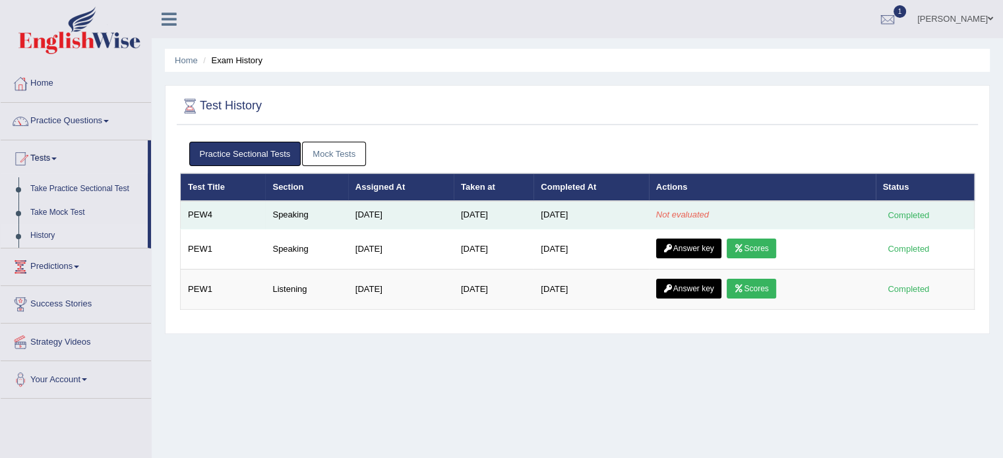
click at [679, 216] on em "Not evaluated" at bounding box center [682, 215] width 53 height 10
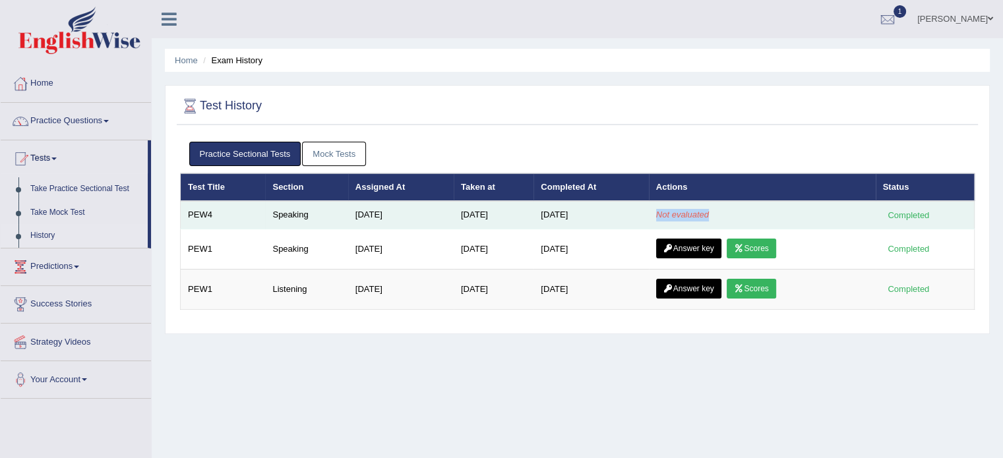
click at [691, 212] on em "Not evaluated" at bounding box center [682, 215] width 53 height 10
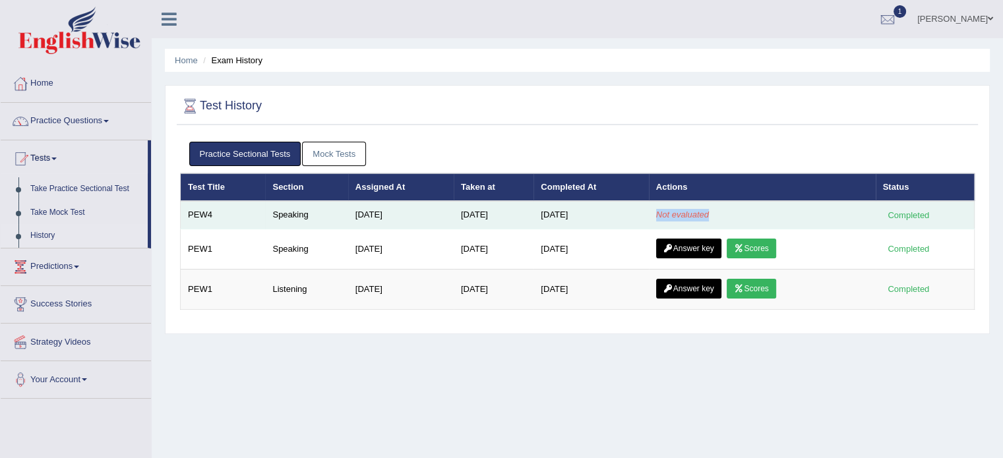
click at [691, 212] on em "Not evaluated" at bounding box center [682, 215] width 53 height 10
click at [684, 213] on em "Not evaluated" at bounding box center [682, 215] width 53 height 10
click at [670, 216] on em "Not evaluated" at bounding box center [682, 215] width 53 height 10
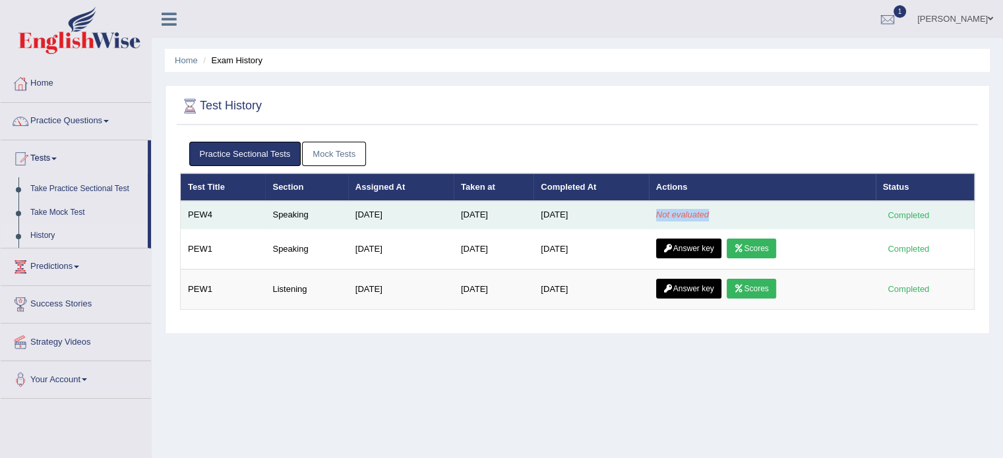
click at [670, 216] on em "Not evaluated" at bounding box center [682, 215] width 53 height 10
click at [687, 213] on em "Not evaluated" at bounding box center [682, 215] width 53 height 10
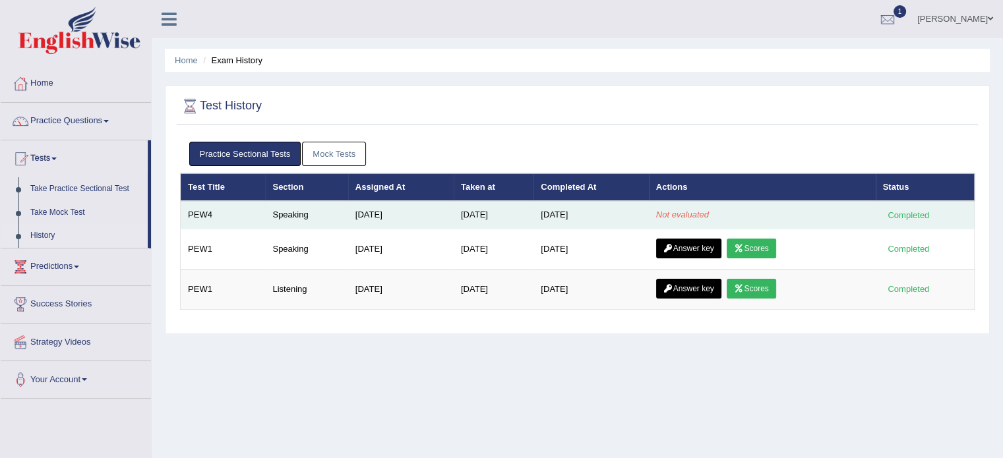
click at [672, 211] on em "Not evaluated" at bounding box center [682, 215] width 53 height 10
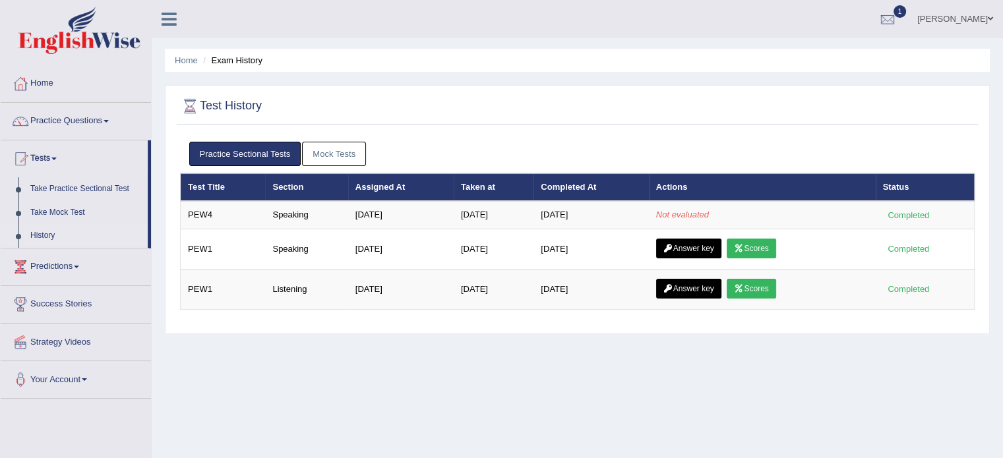
click at [338, 152] on link "Mock Tests" at bounding box center [334, 154] width 64 height 24
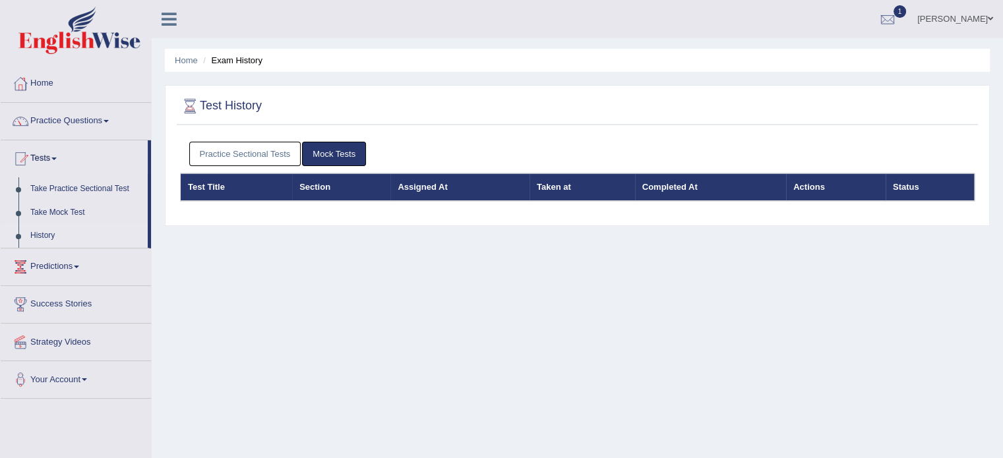
click at [254, 155] on link "Practice Sectional Tests" at bounding box center [245, 154] width 112 height 24
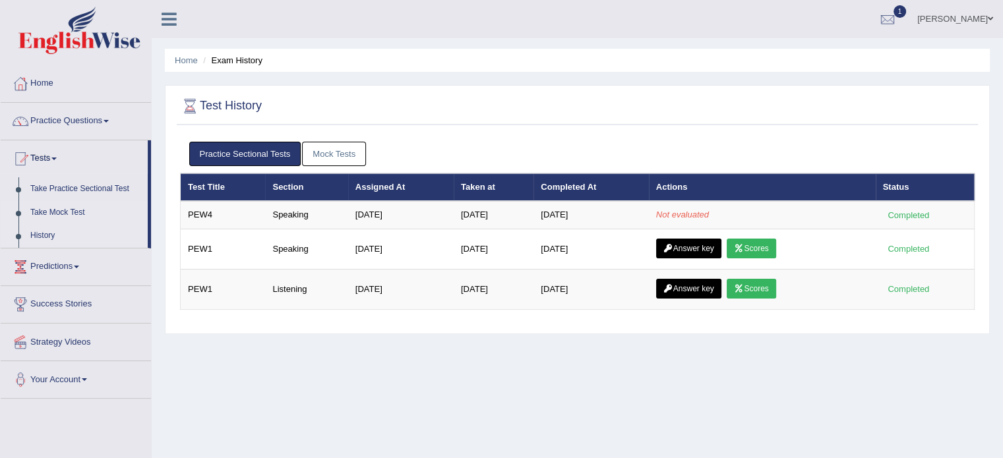
click at [68, 208] on link "Take Mock Test" at bounding box center [85, 213] width 123 height 24
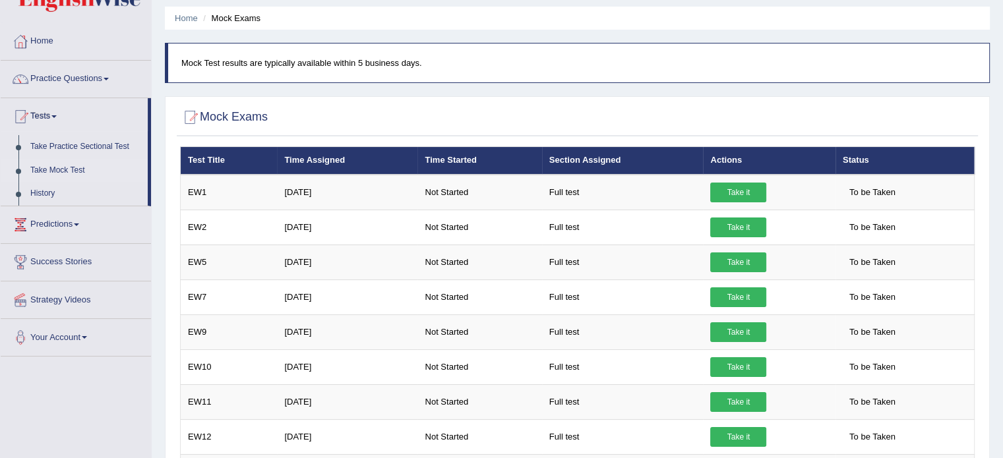
scroll to position [66, 0]
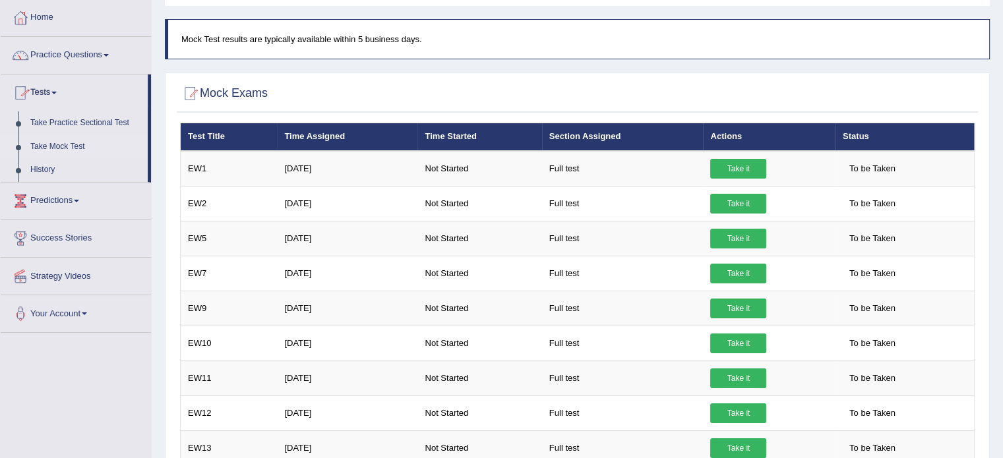
click at [82, 142] on link "Take Mock Test" at bounding box center [85, 147] width 123 height 24
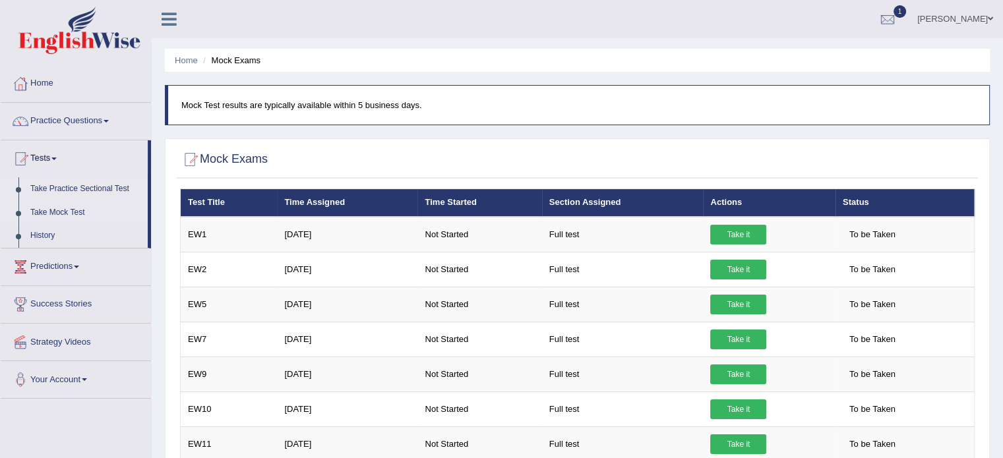
click at [65, 194] on link "Take Practice Sectional Test" at bounding box center [85, 189] width 123 height 24
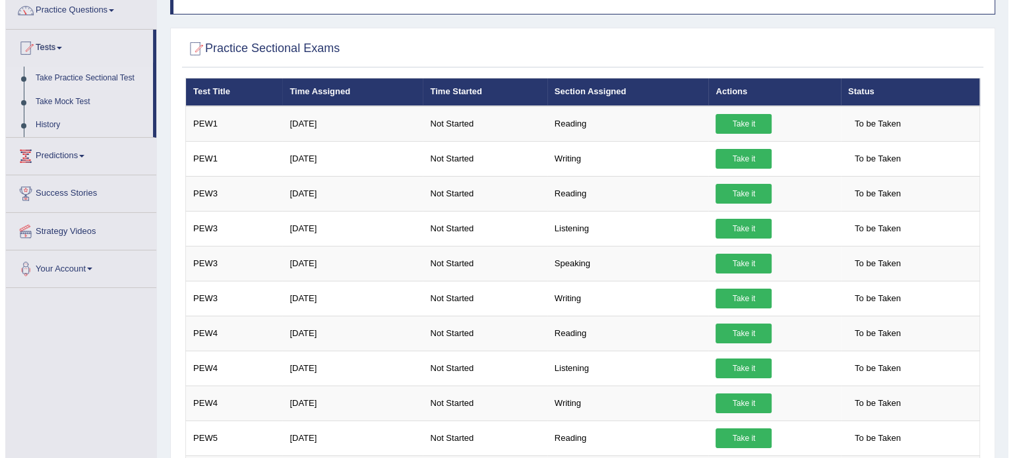
scroll to position [108, 0]
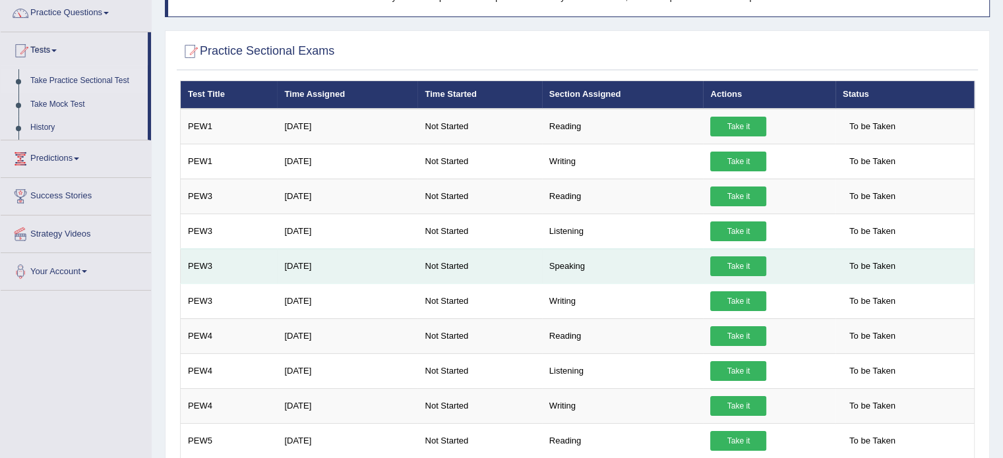
click at [572, 263] on td "Speaking" at bounding box center [623, 266] width 162 height 35
click at [733, 261] on link "Take it" at bounding box center [738, 267] width 56 height 20
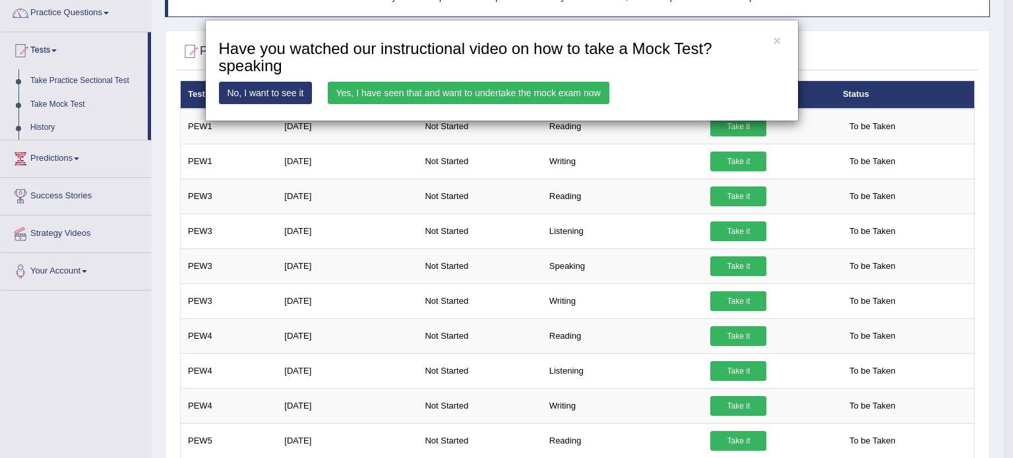
click at [438, 85] on link "Yes, I have seen that and want to undertake the mock exam now" at bounding box center [469, 93] width 282 height 22
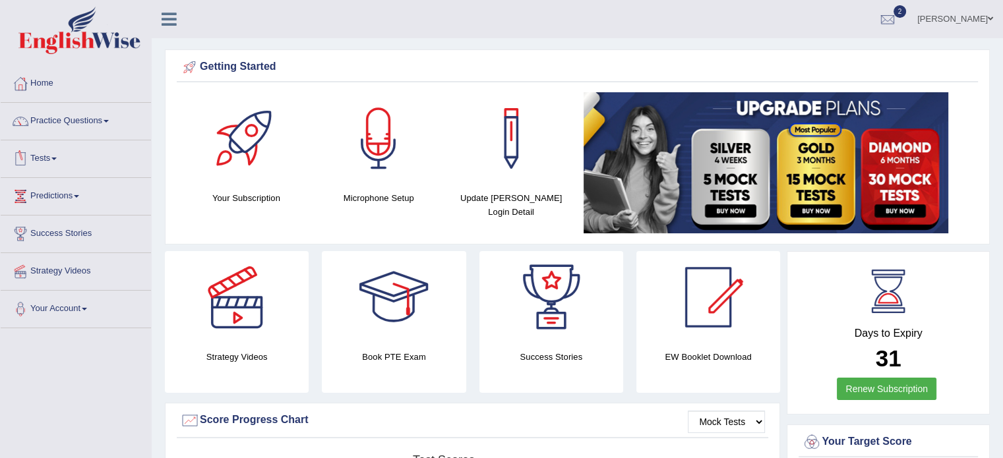
click at [46, 155] on link "Tests" at bounding box center [76, 156] width 150 height 33
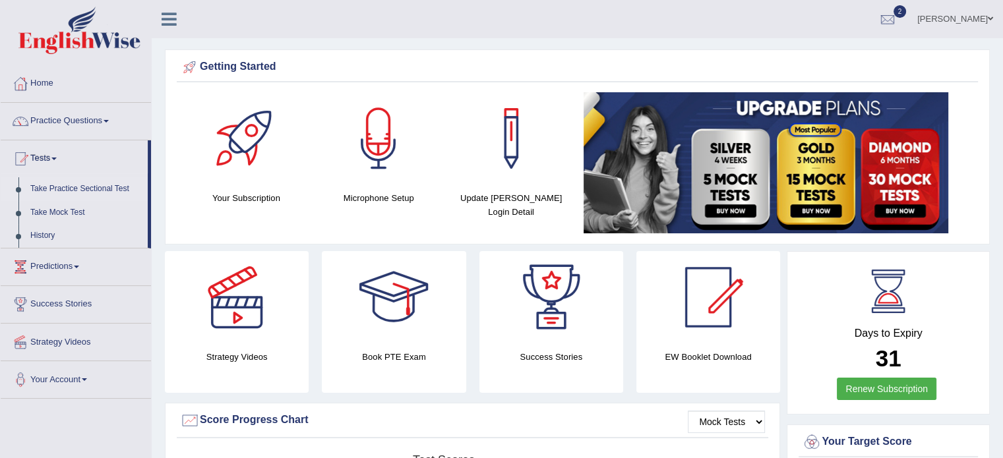
click at [115, 187] on link "Take Practice Sectional Test" at bounding box center [85, 189] width 123 height 24
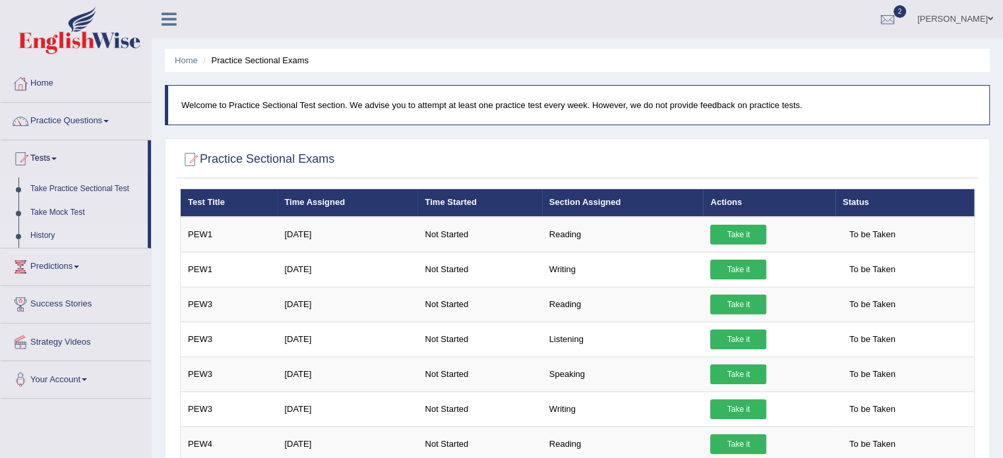
click at [42, 237] on link "History" at bounding box center [85, 236] width 123 height 24
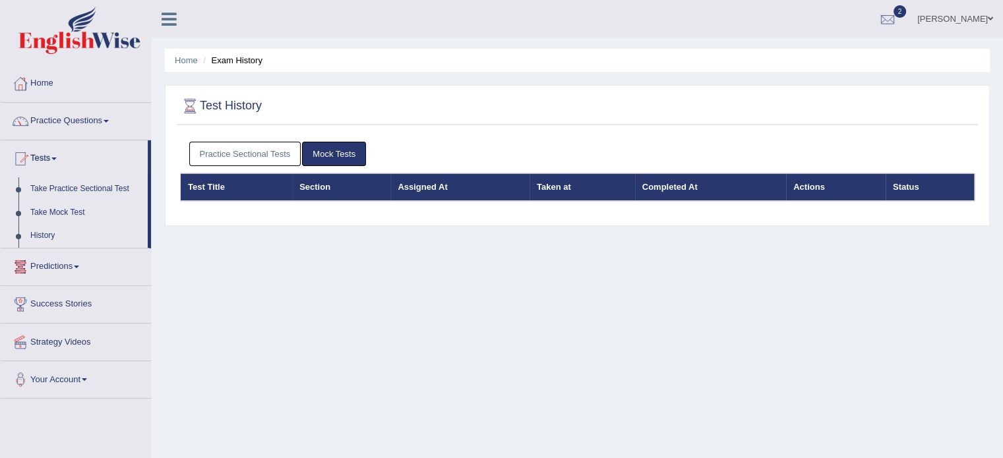
click at [257, 154] on link "Practice Sectional Tests" at bounding box center [245, 154] width 112 height 24
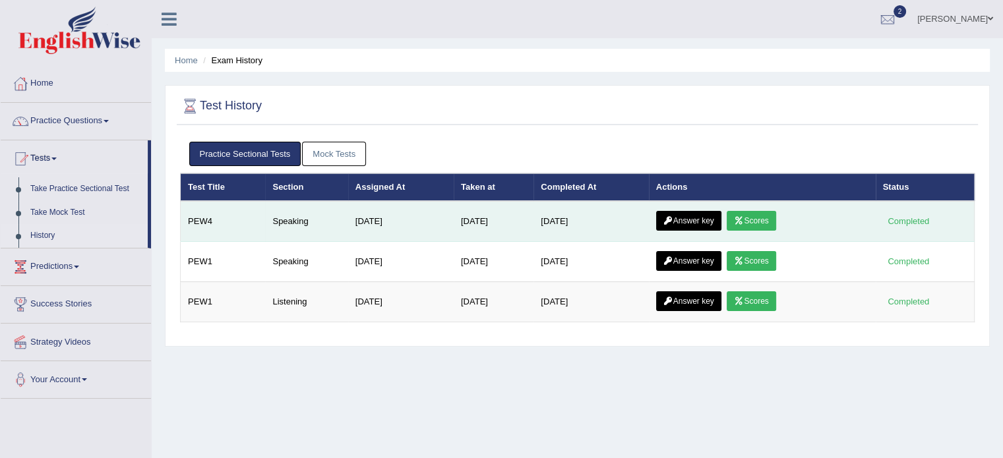
click at [762, 215] on link "Scores" at bounding box center [751, 221] width 49 height 20
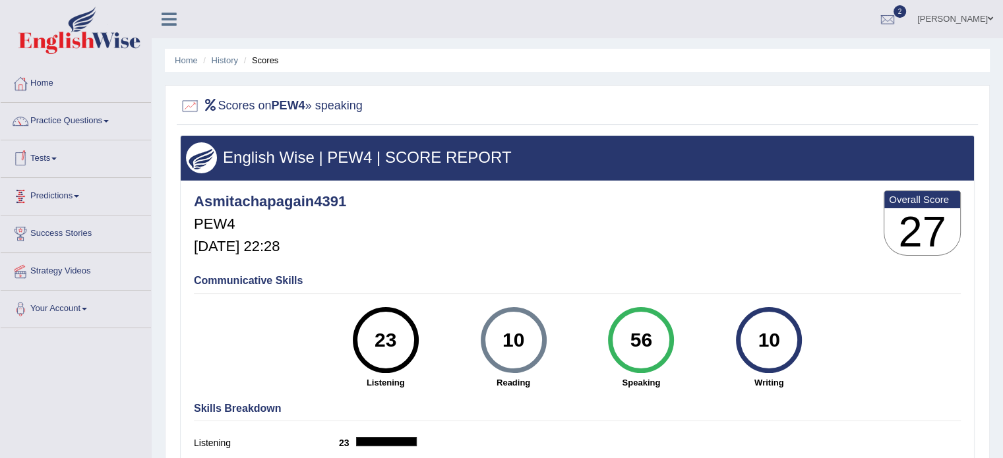
click at [59, 155] on link "Tests" at bounding box center [76, 156] width 150 height 33
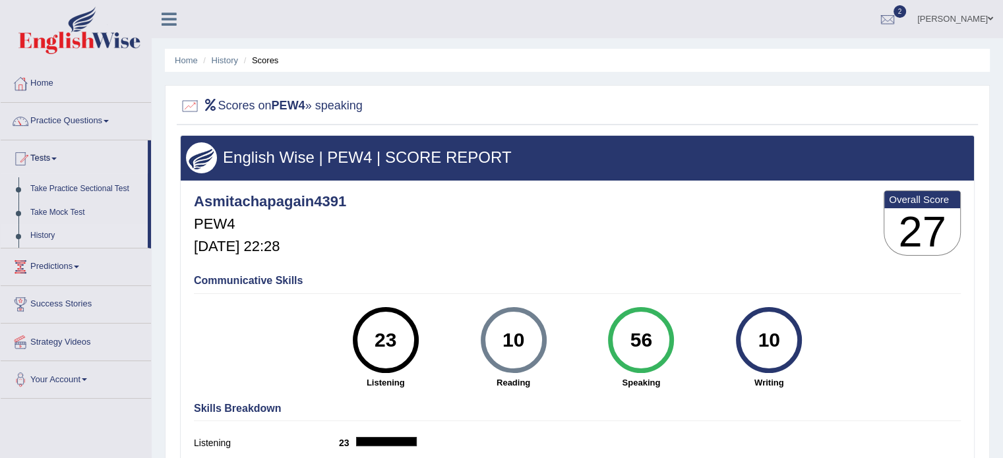
click at [33, 237] on link "History" at bounding box center [85, 236] width 123 height 24
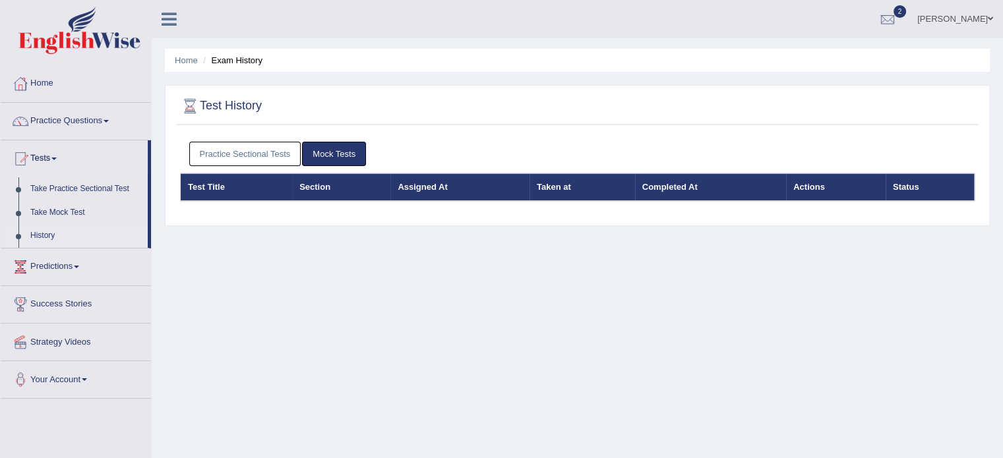
click at [243, 150] on link "Practice Sectional Tests" at bounding box center [245, 154] width 112 height 24
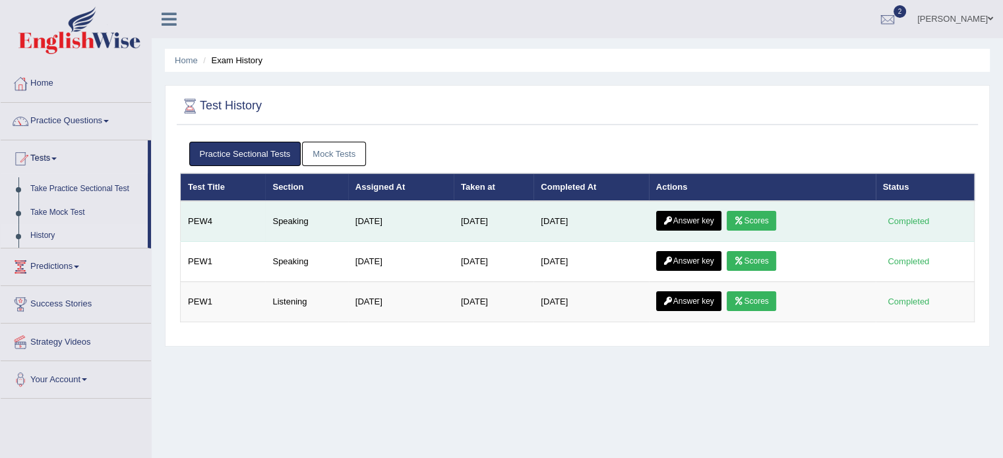
click at [687, 218] on link "Answer key" at bounding box center [688, 221] width 65 height 20
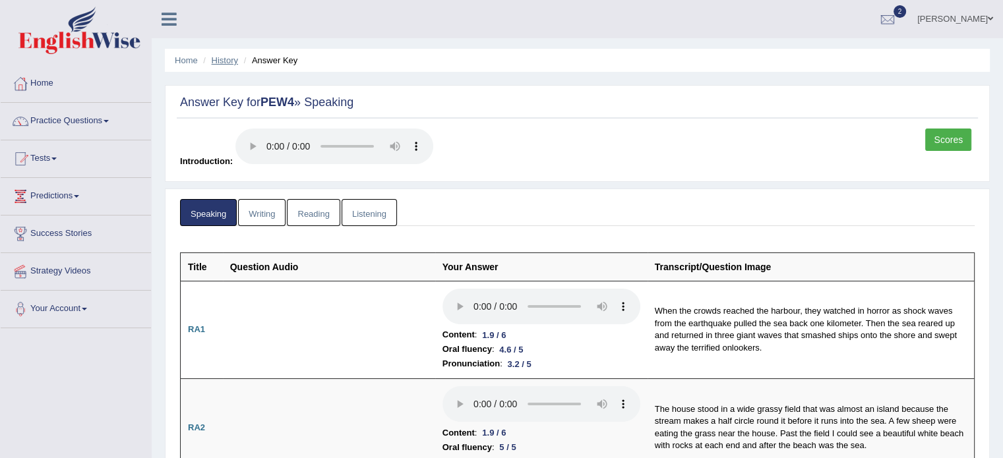
click at [230, 60] on link "History" at bounding box center [225, 60] width 26 height 10
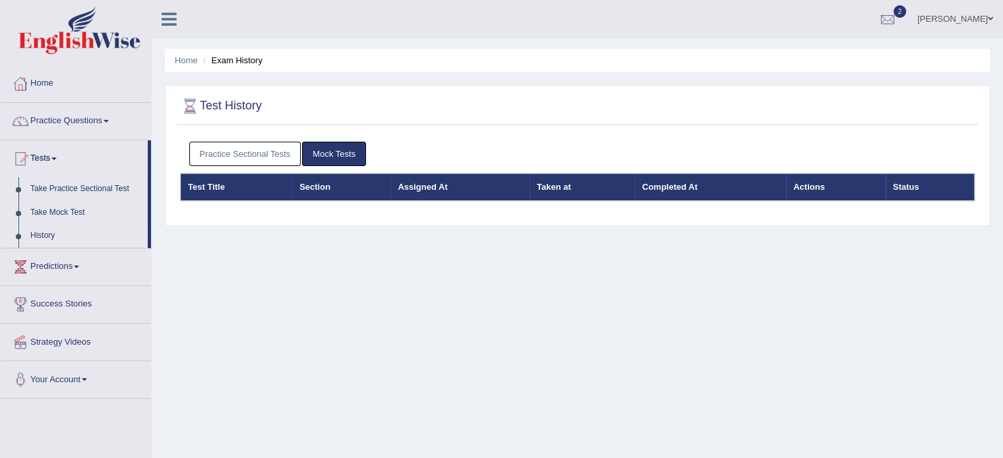
click at [267, 156] on link "Practice Sectional Tests" at bounding box center [245, 154] width 112 height 24
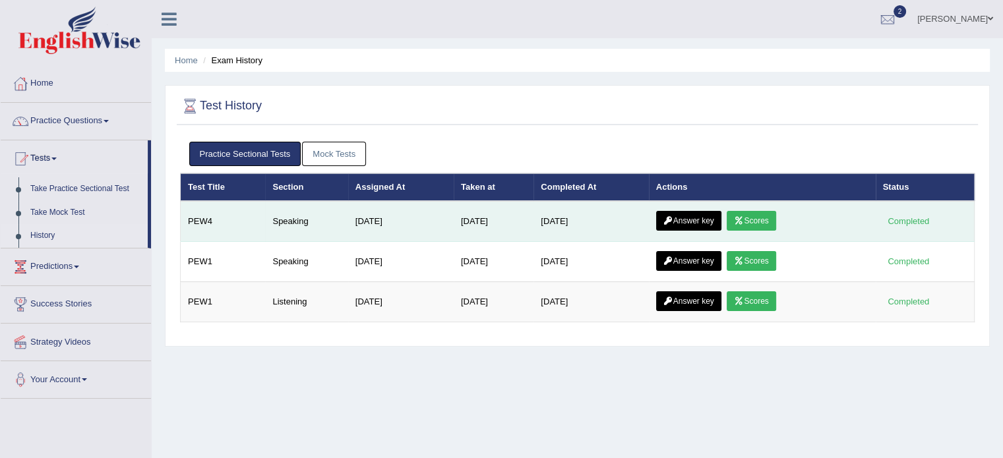
click at [770, 211] on link "Scores" at bounding box center [751, 221] width 49 height 20
